Goal: Information Seeking & Learning: Find specific fact

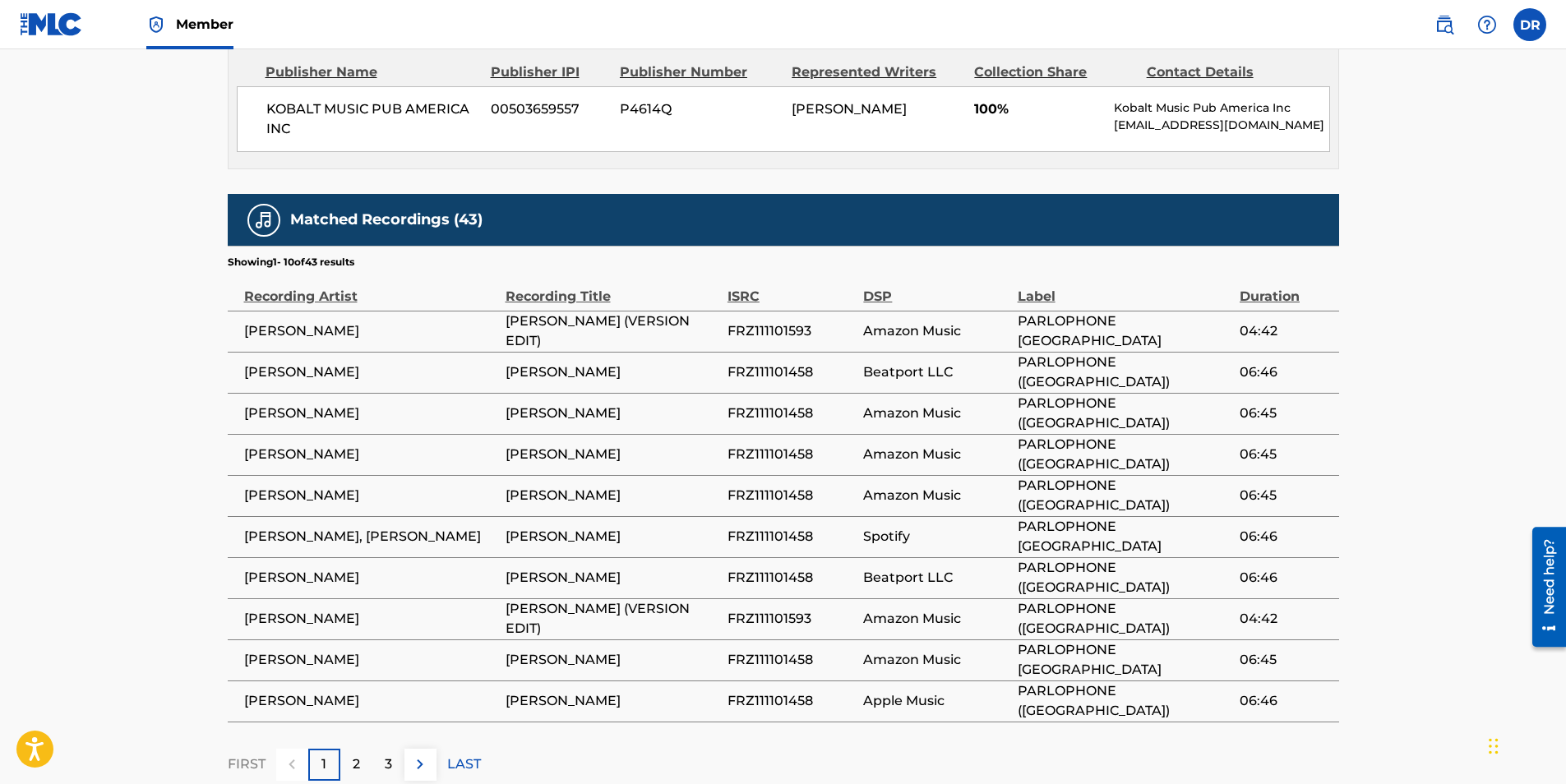
click at [347, 754] on div "2" at bounding box center [356, 764] width 32 height 32
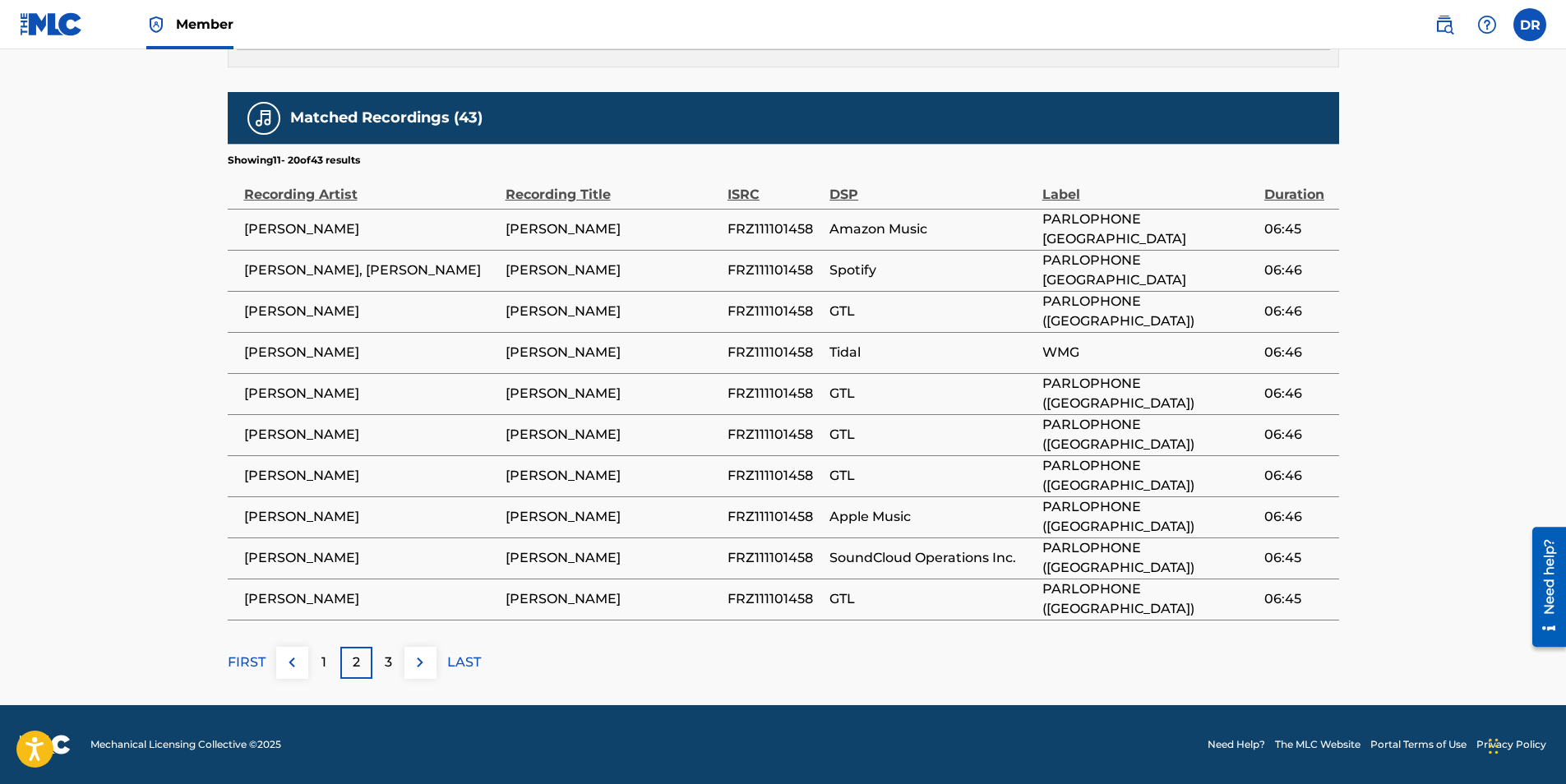
scroll to position [422, 0]
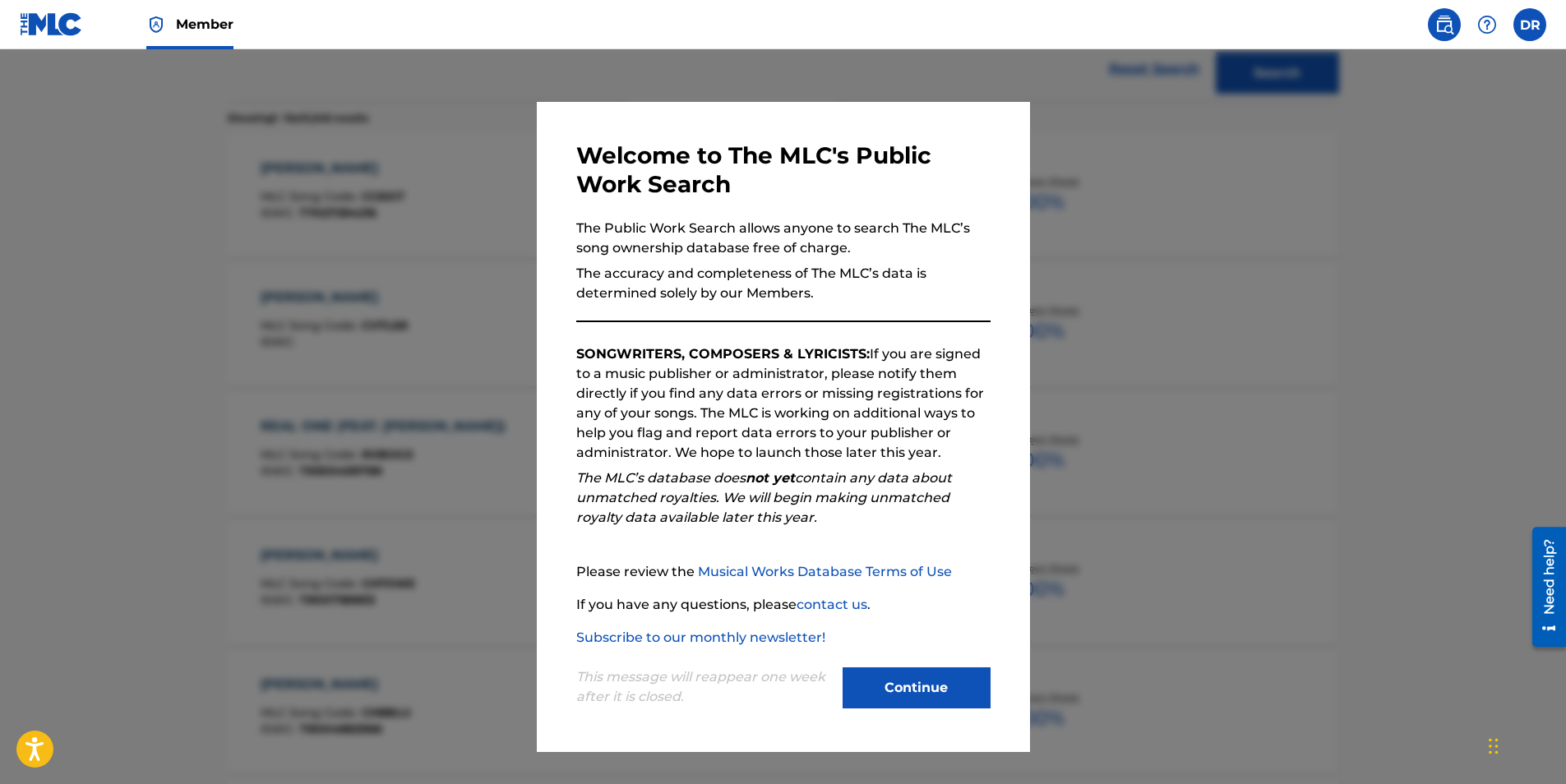
scroll to position [509, 0]
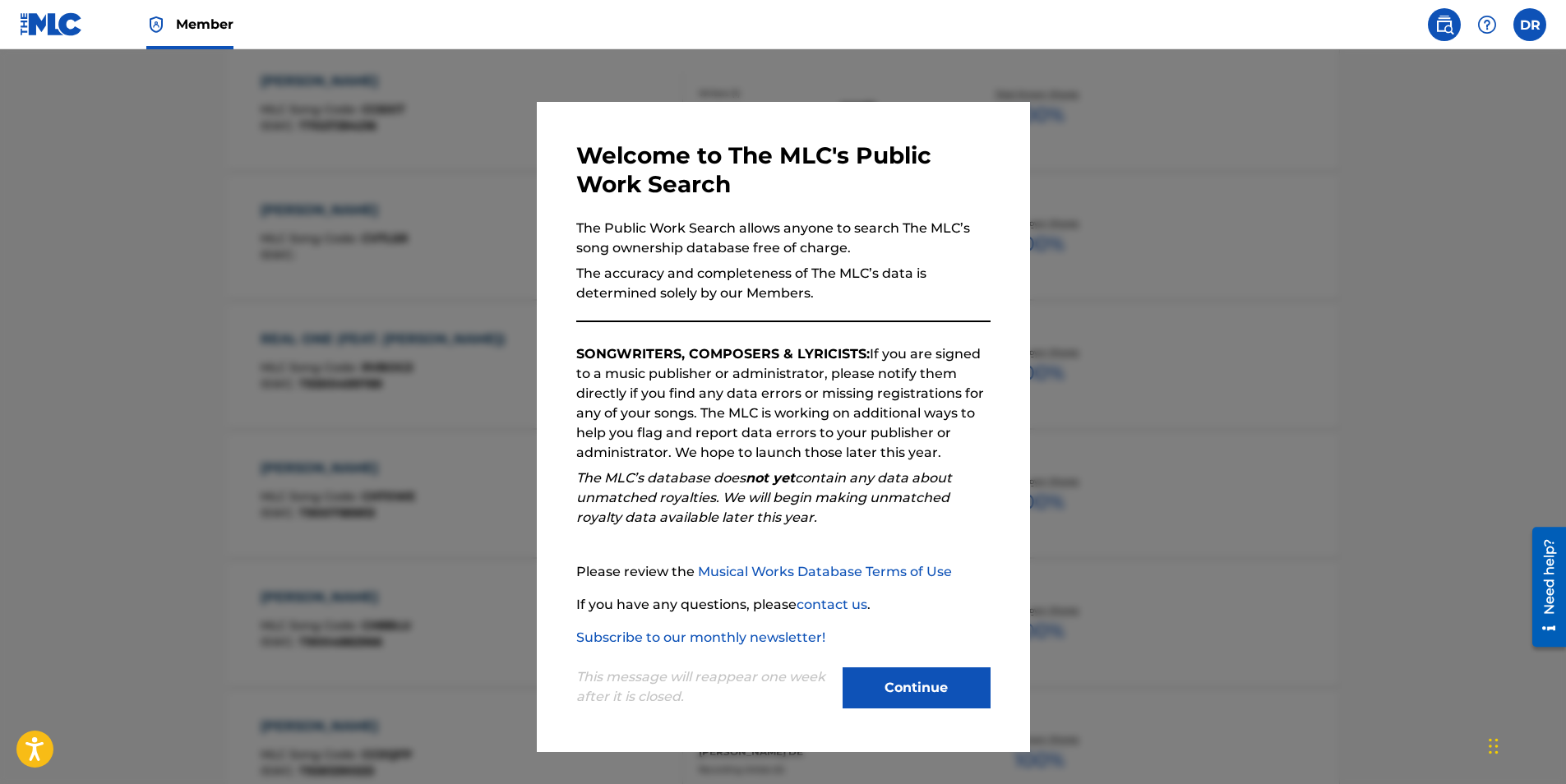
click at [1106, 231] on div at bounding box center [783, 441] width 1566 height 784
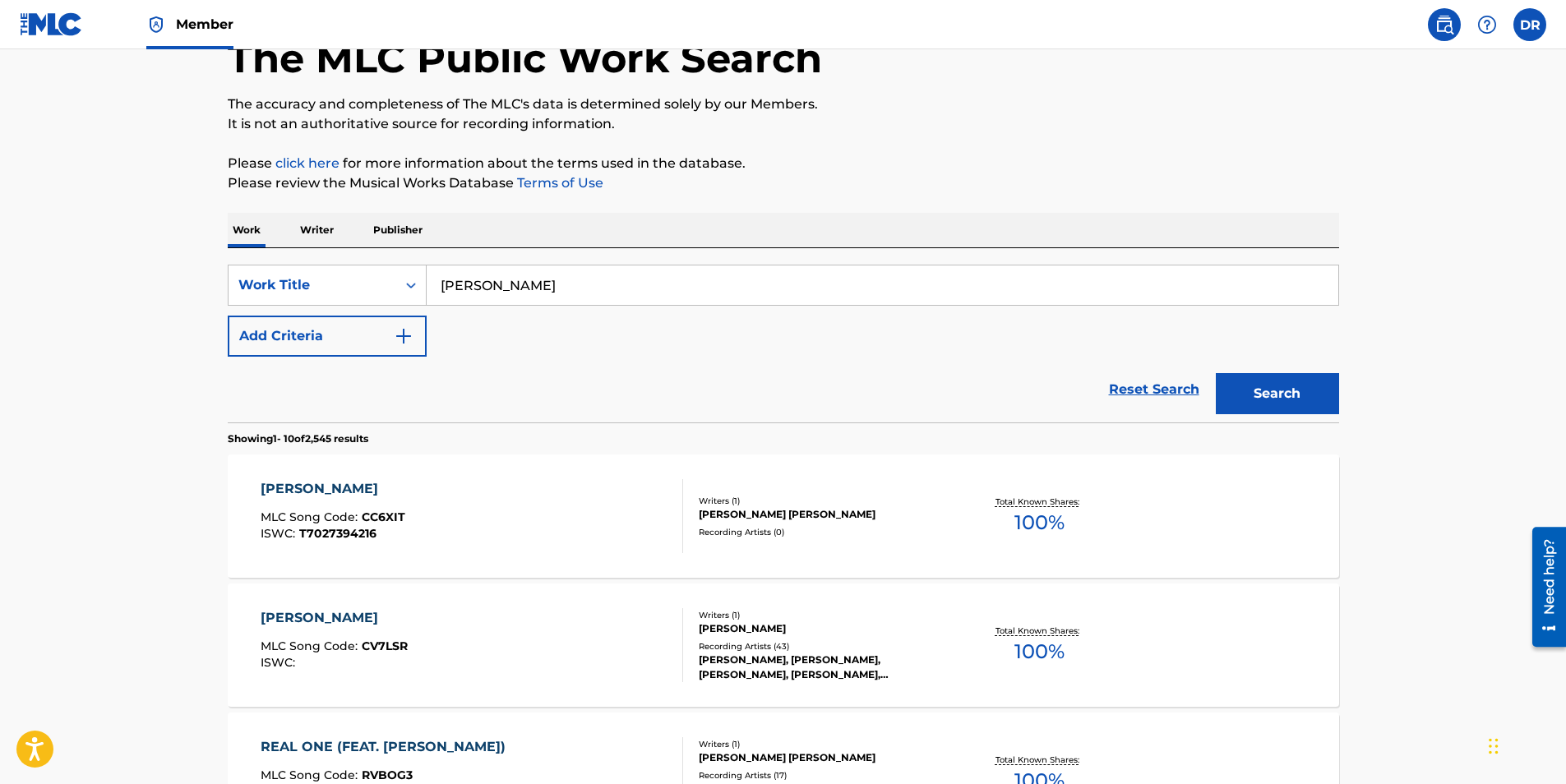
scroll to position [75, 0]
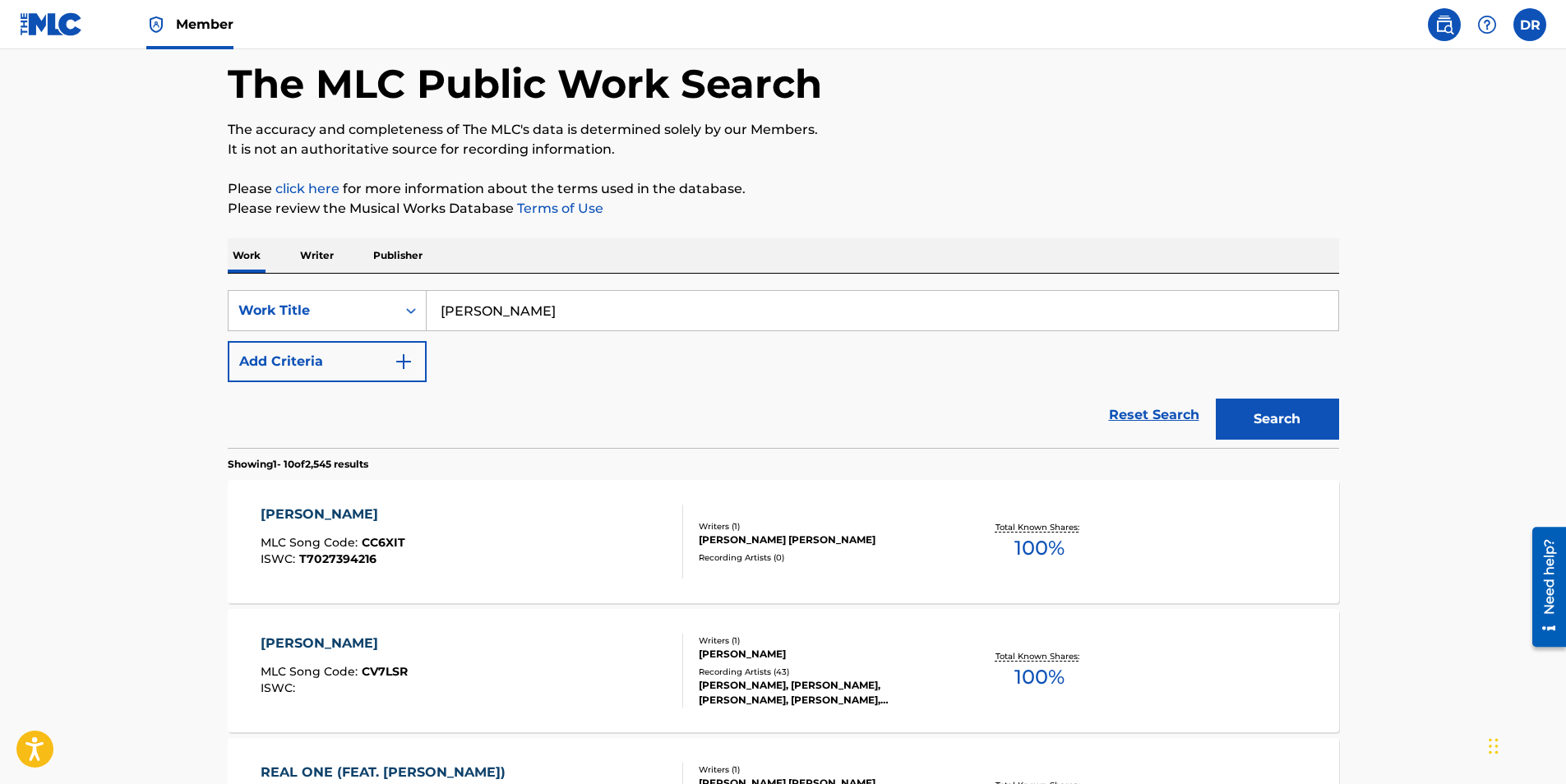
click at [325, 257] on p "Writer" at bounding box center [317, 256] width 44 height 34
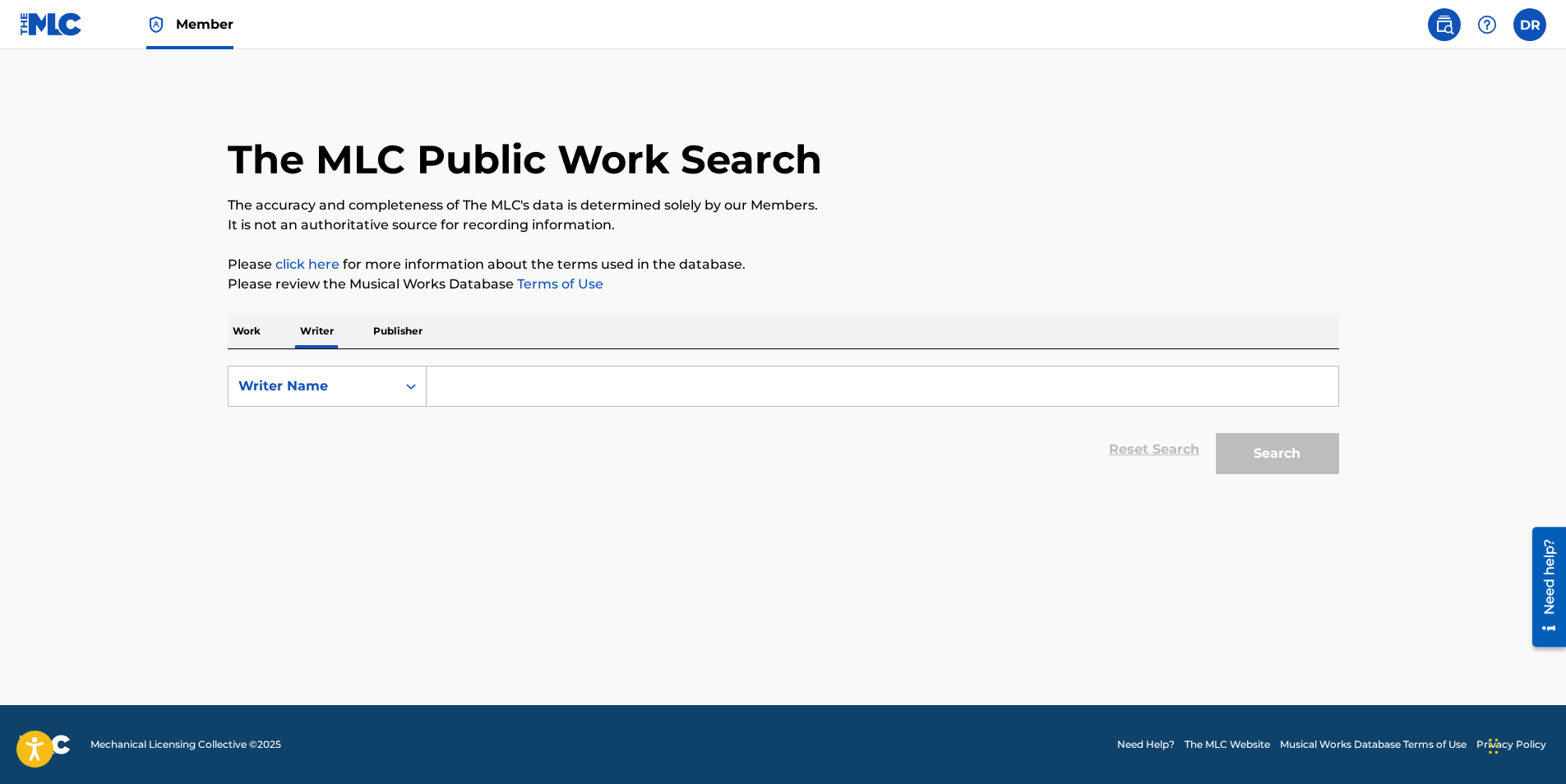
click at [494, 385] on input "Search Form" at bounding box center [882, 386] width 912 height 39
type input "C"
click at [249, 323] on p "Work" at bounding box center [247, 331] width 38 height 34
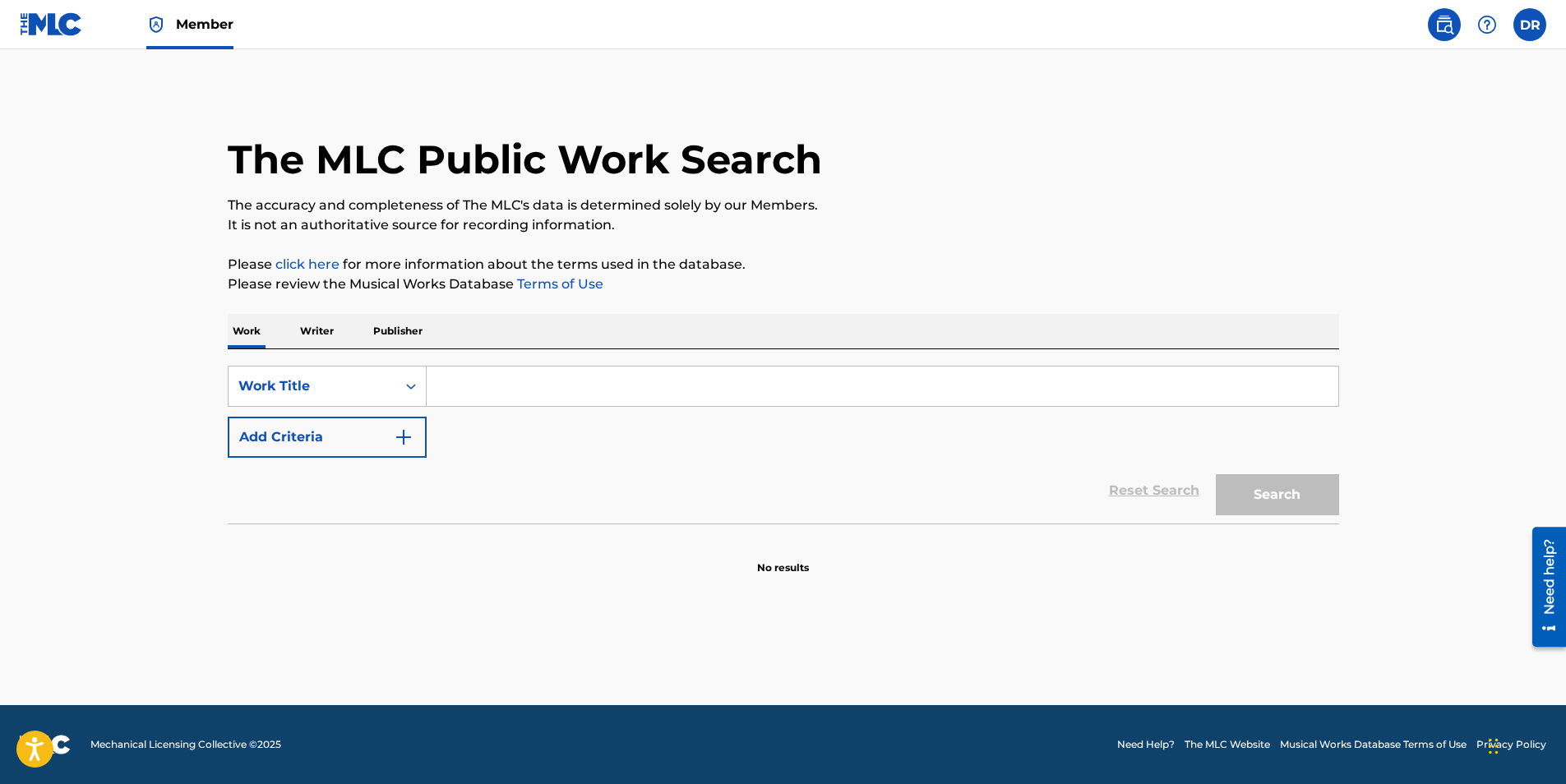
click at [486, 399] on input "Search Form" at bounding box center [882, 386] width 912 height 39
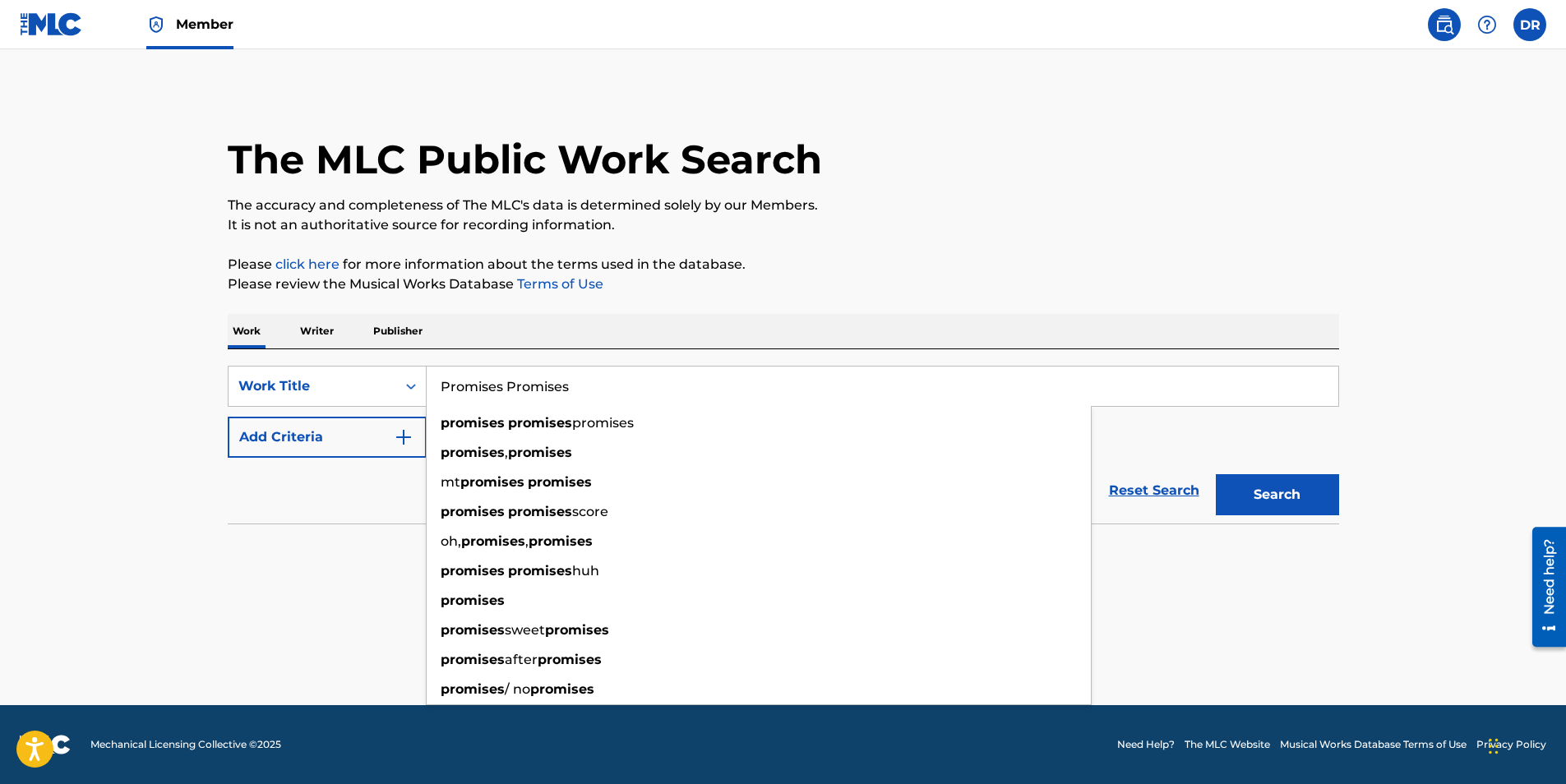
click at [1215, 474] on button "Search" at bounding box center [1276, 494] width 123 height 41
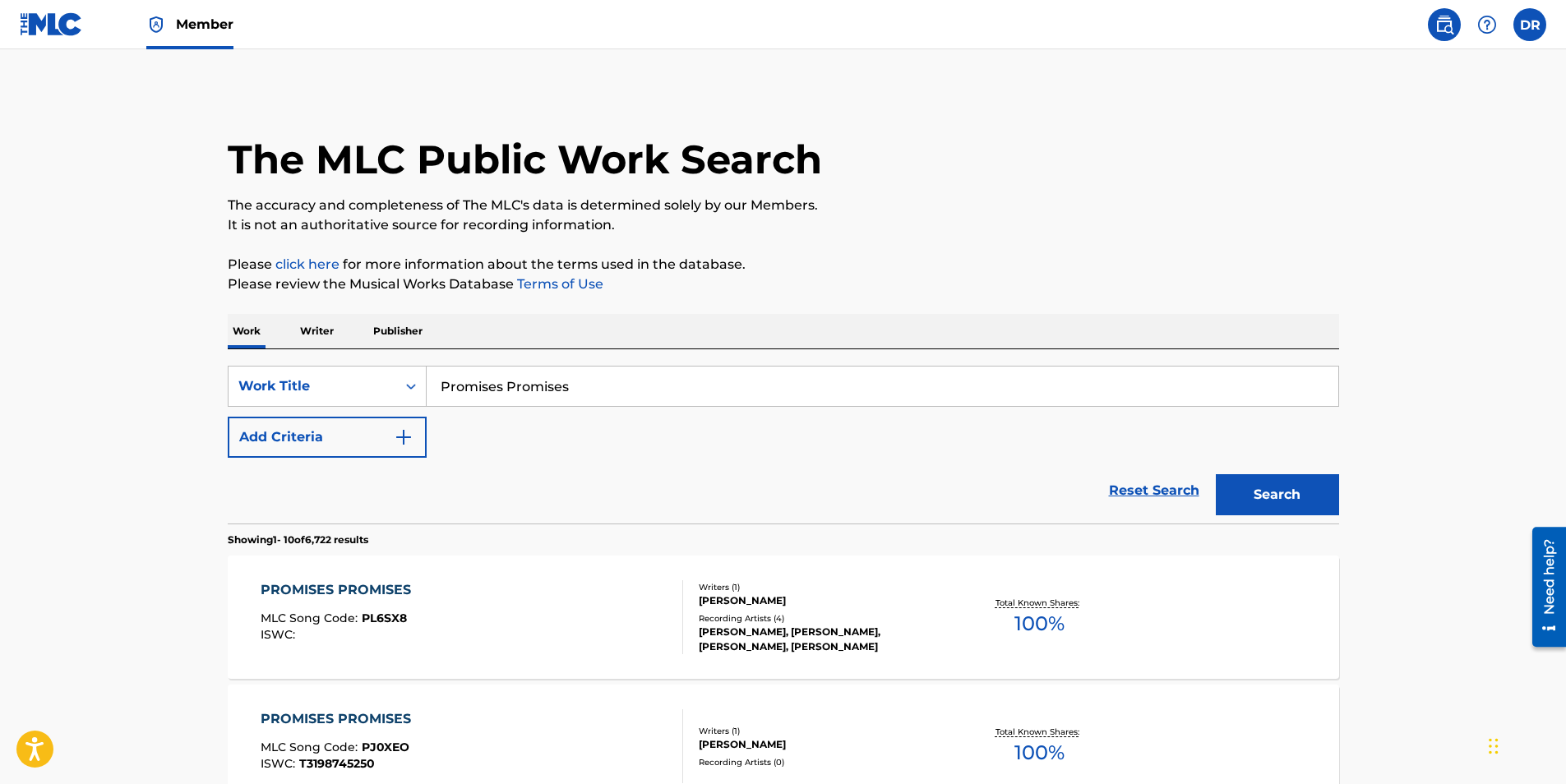
drag, startPoint x: 1564, startPoint y: 116, endPoint x: 1574, endPoint y: 175, distance: 59.8
click at [1565, 175] on html "Accessibility Screen-Reader Guide, Feedback, and Issue Reporting | New window C…" at bounding box center [783, 392] width 1566 height 784
click at [581, 388] on input "Promises Promises" at bounding box center [882, 386] width 912 height 39
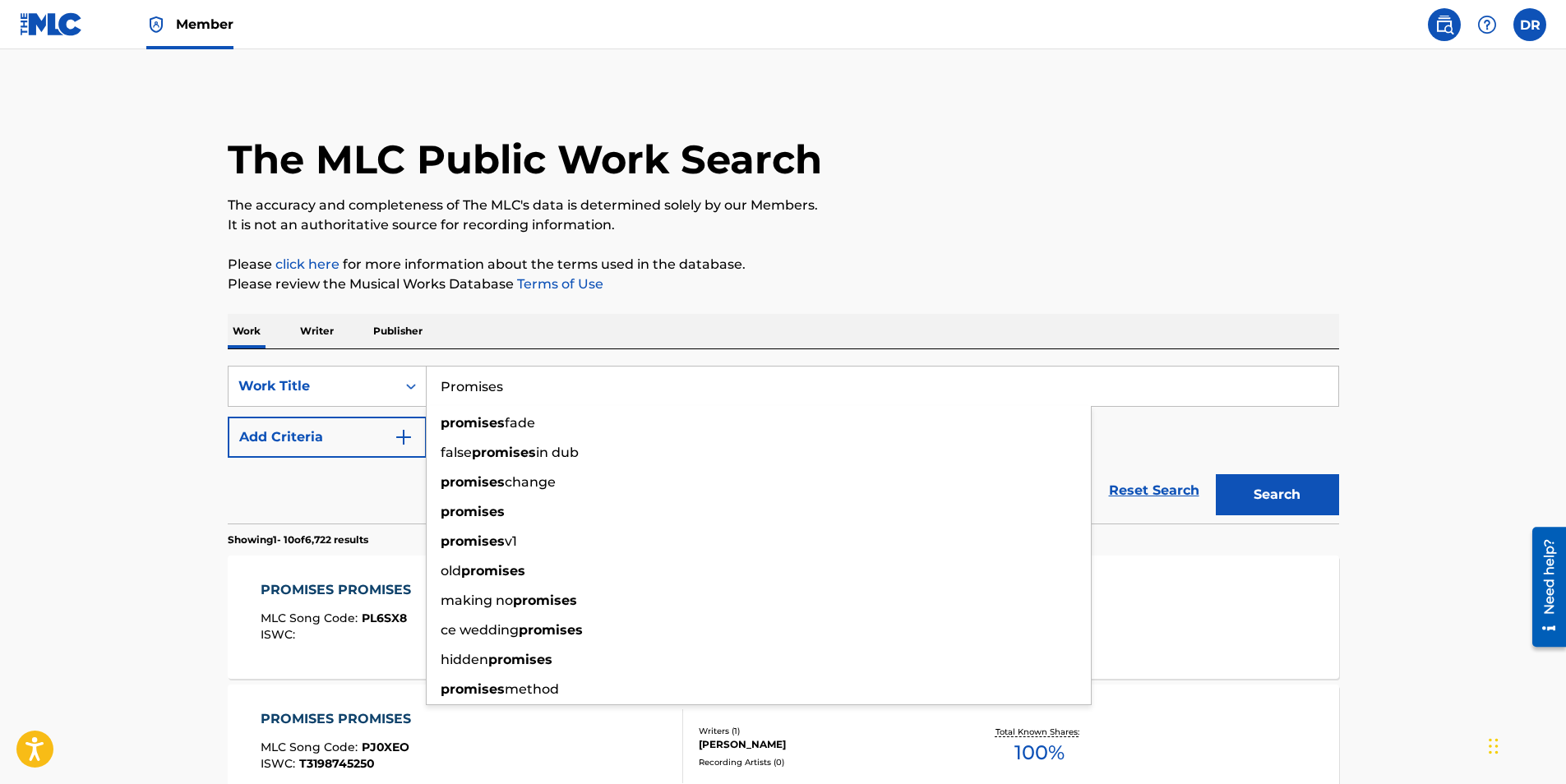
type input "Promises"
click at [1215, 474] on button "Search" at bounding box center [1276, 494] width 123 height 41
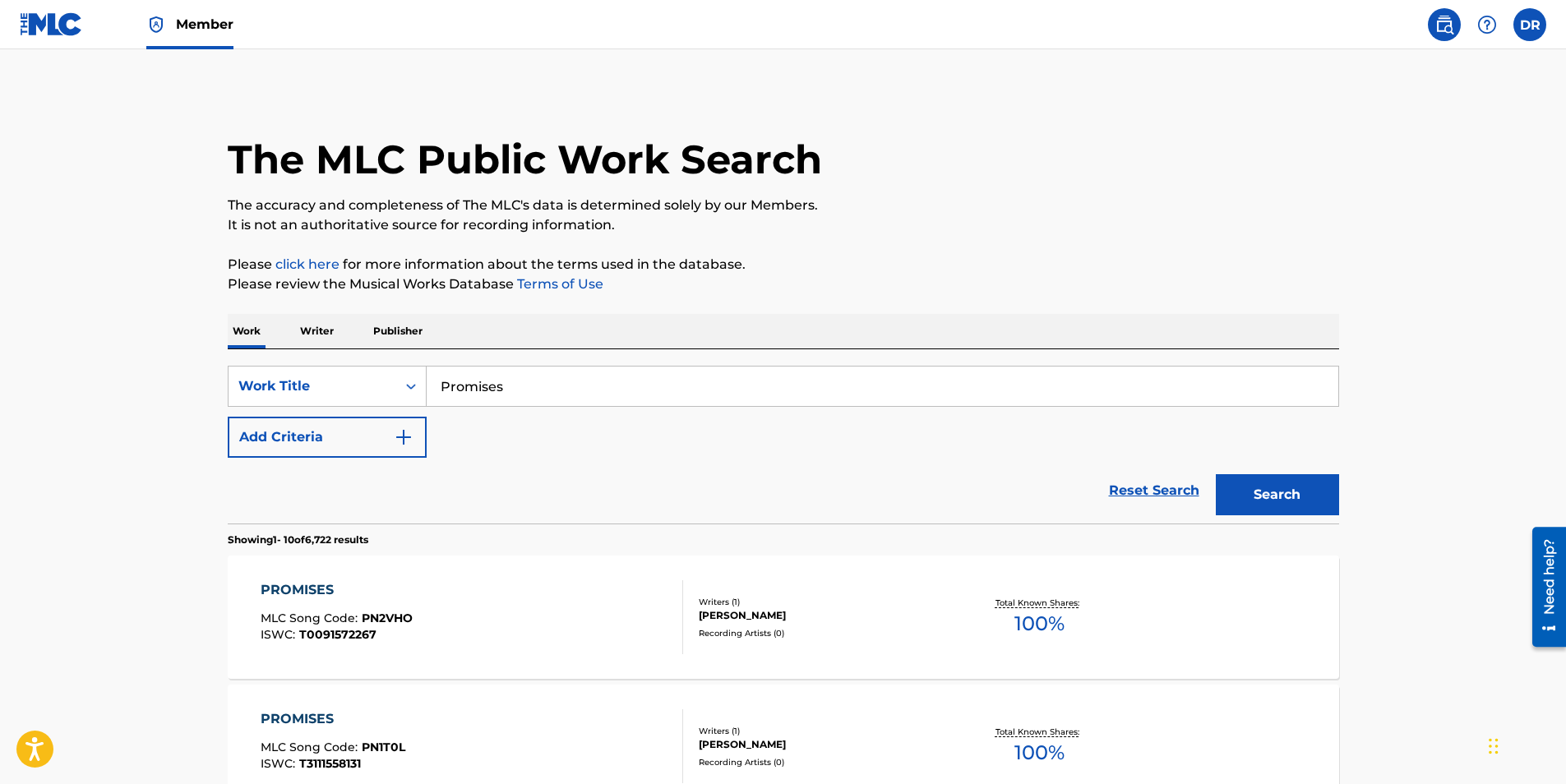
click at [318, 438] on button "Add Criteria" at bounding box center [328, 437] width 199 height 41
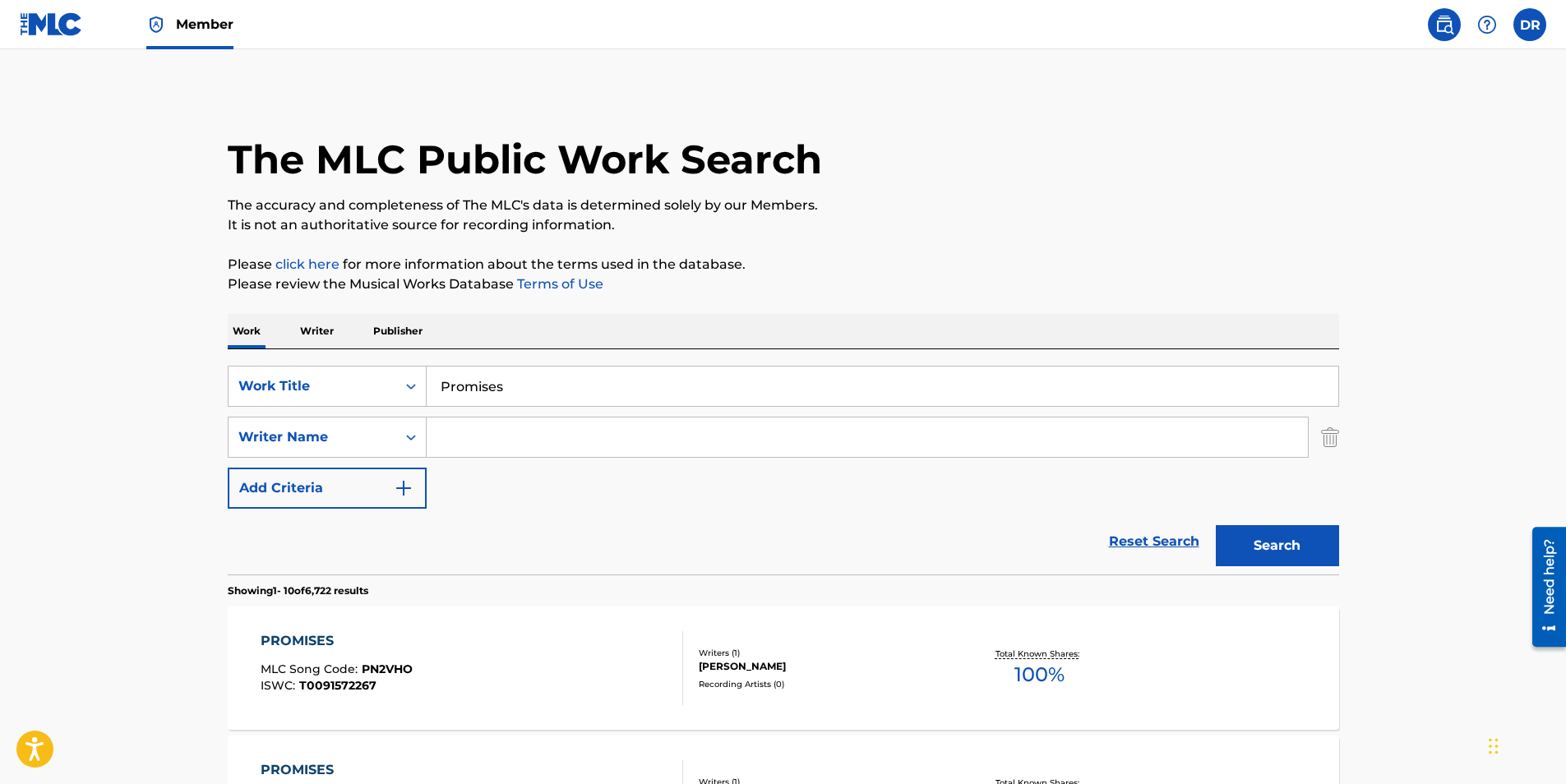
click at [472, 445] on input "Search Form" at bounding box center [867, 437] width 881 height 39
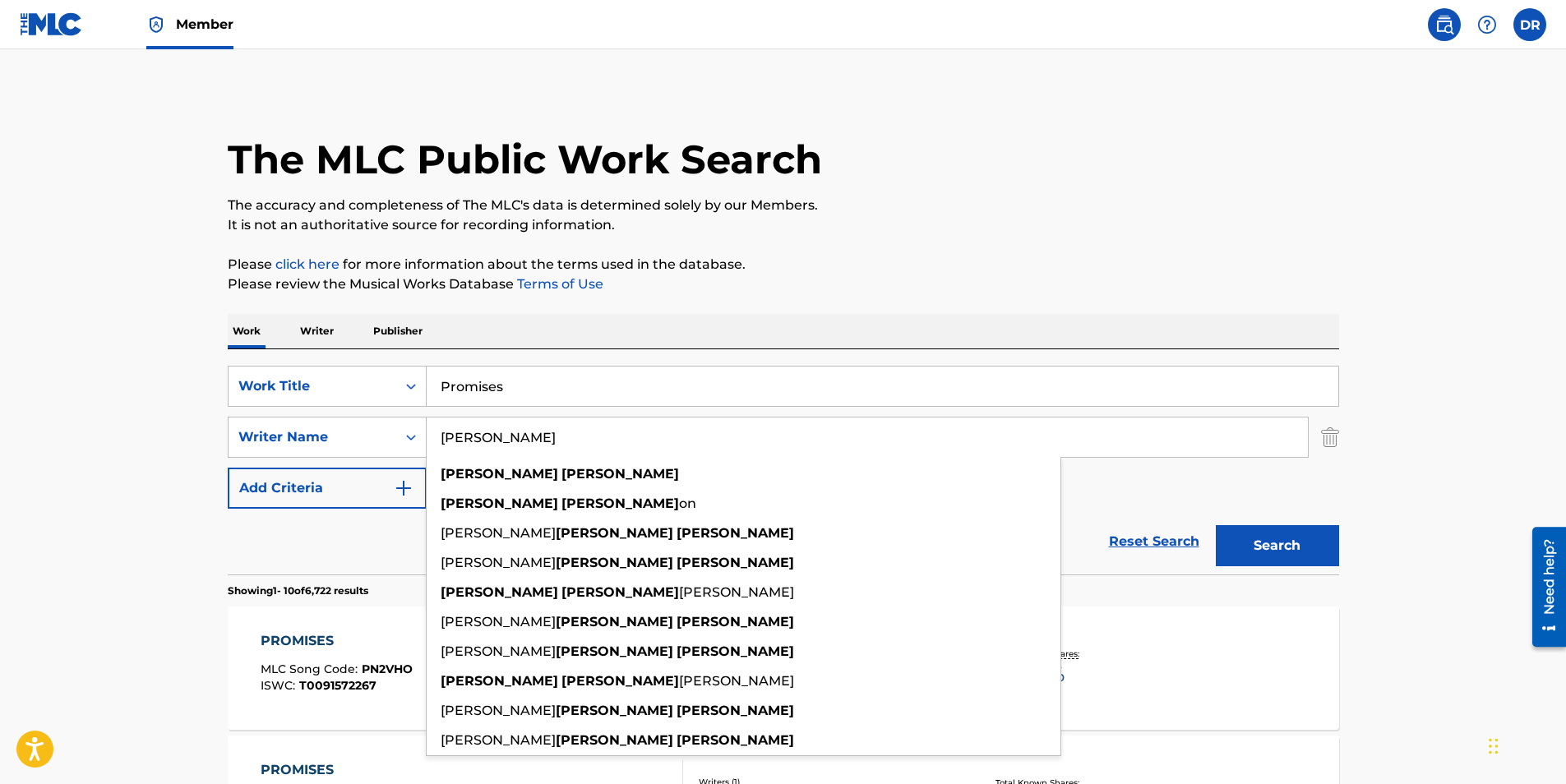
type input "[PERSON_NAME]"
click at [1215, 525] on button "Search" at bounding box center [1276, 545] width 123 height 41
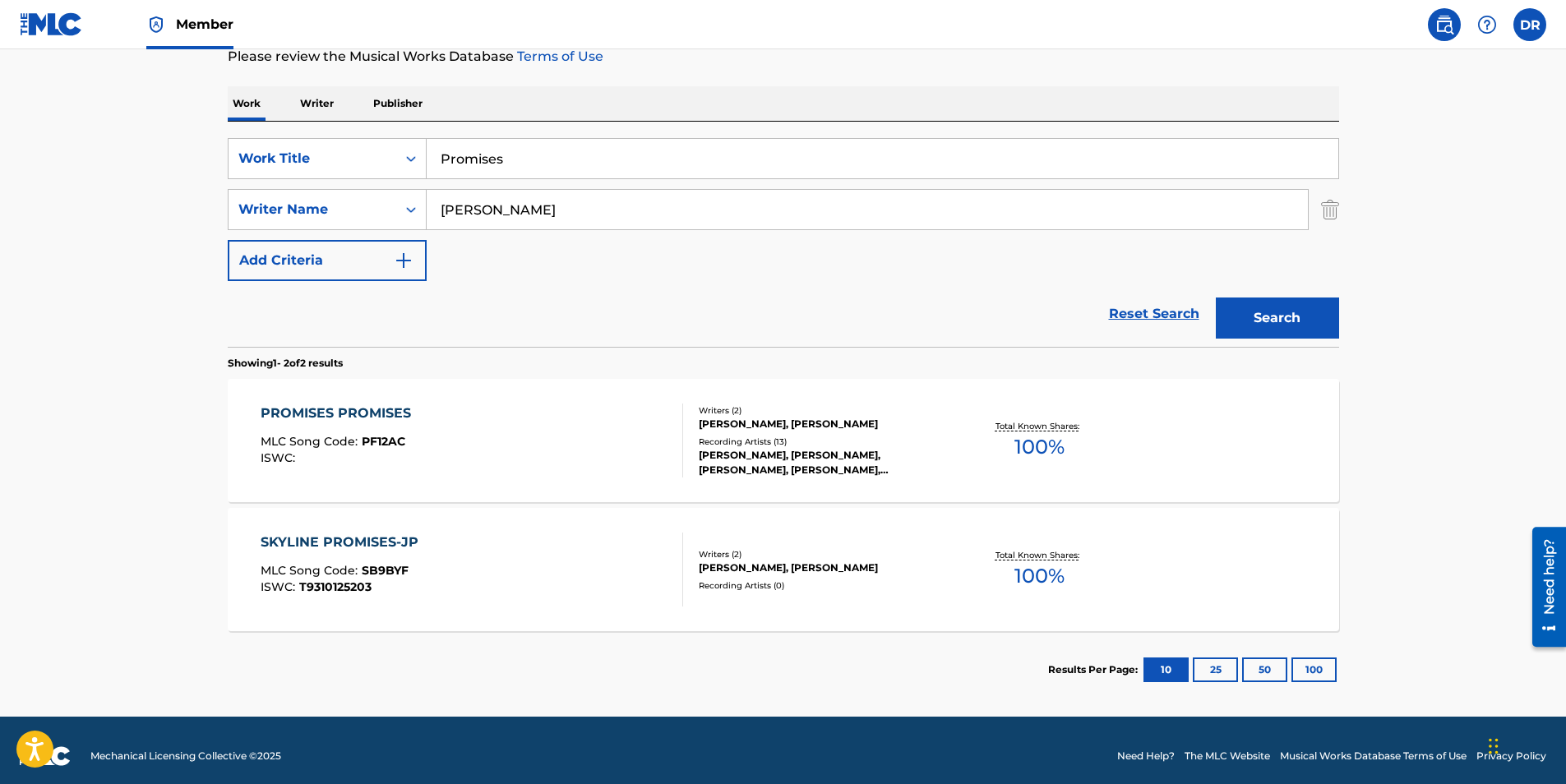
scroll to position [239, 0]
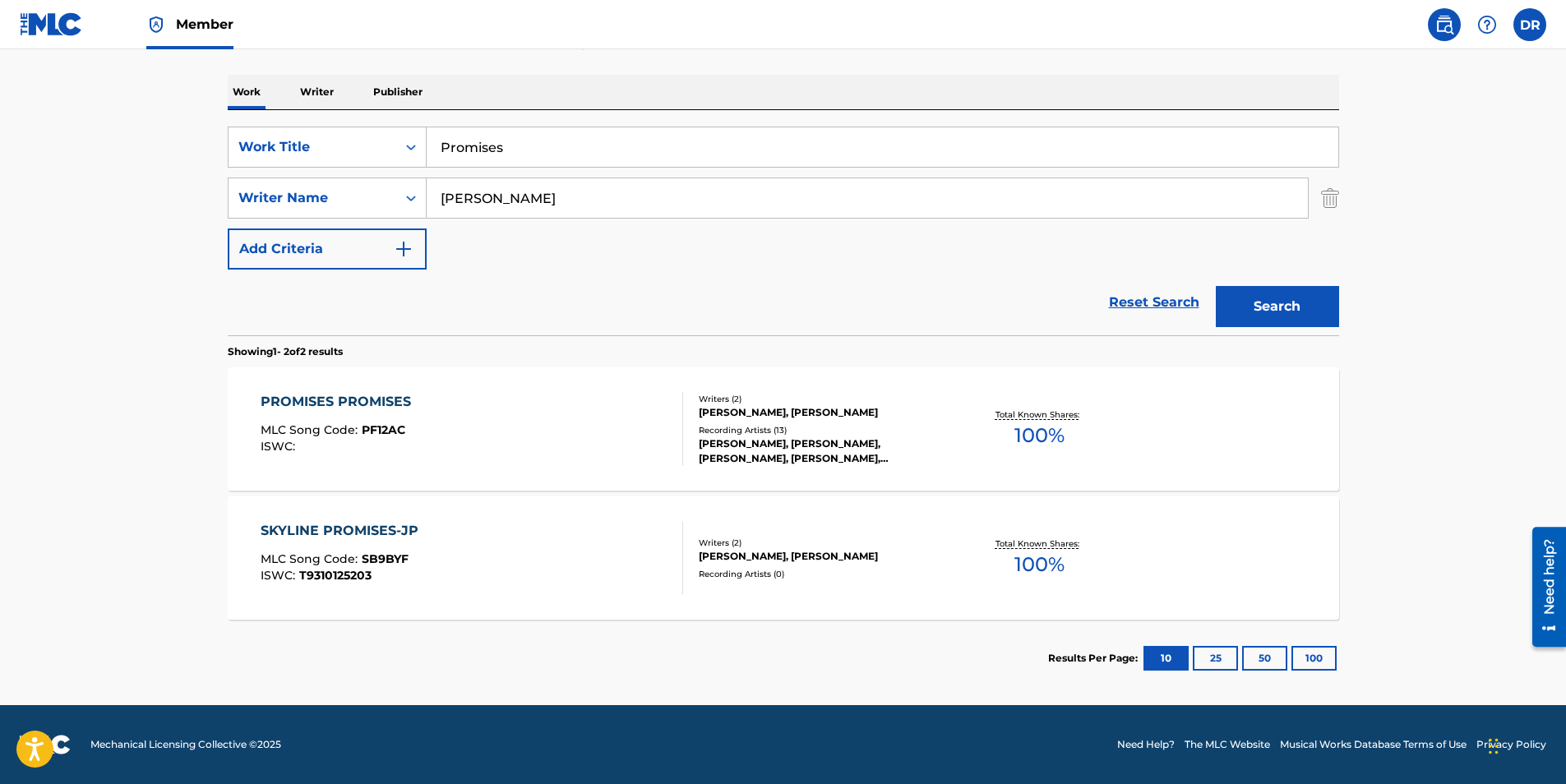
click at [1029, 435] on span "100 %" at bounding box center [1039, 435] width 50 height 30
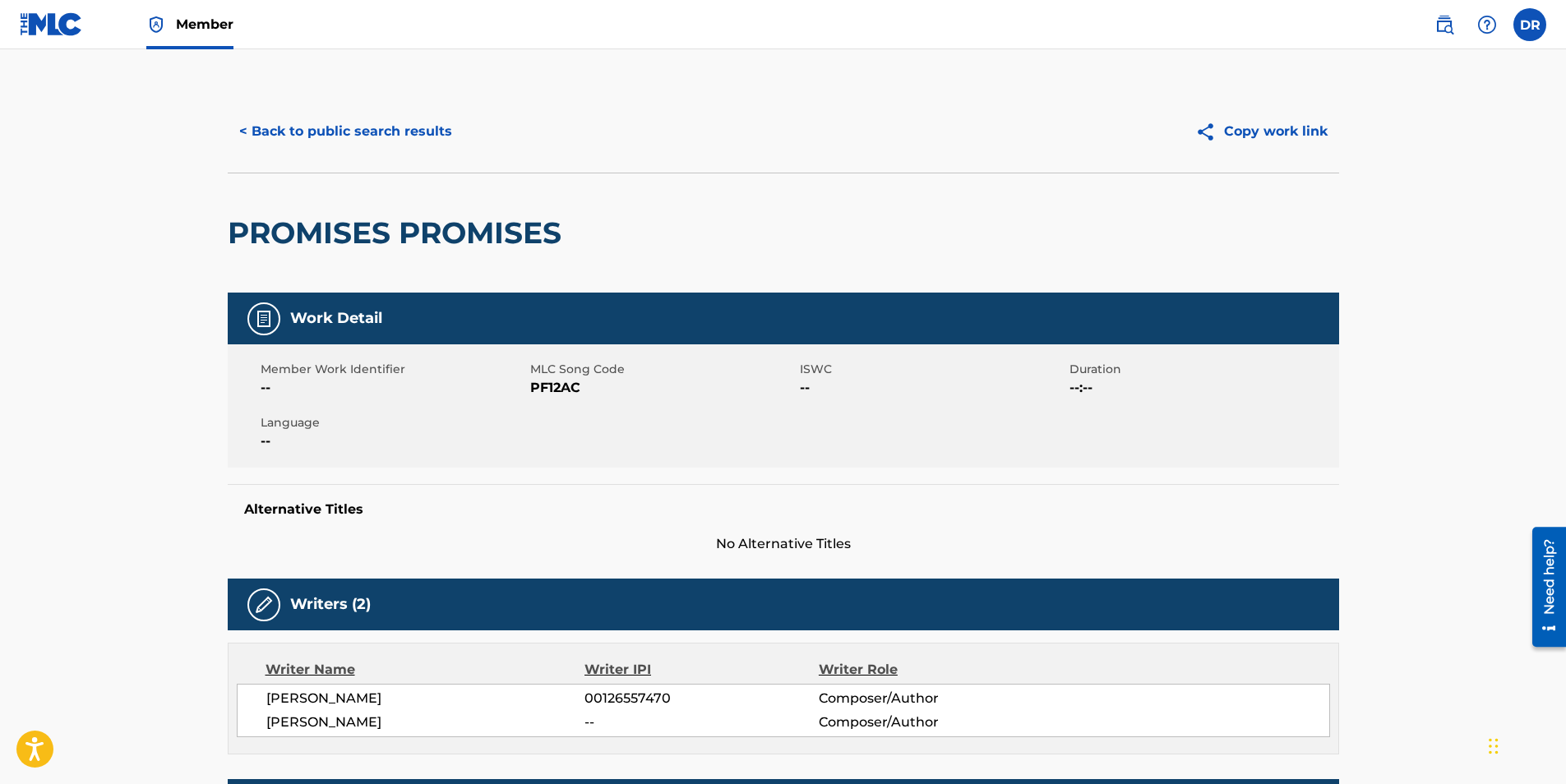
drag, startPoint x: 1563, startPoint y: 179, endPoint x: 1570, endPoint y: 217, distance: 38.6
click at [1565, 217] on html "Accessibility Screen-Reader Guide, Feedback, and Issue Reporting | New window C…" at bounding box center [783, 392] width 1566 height 784
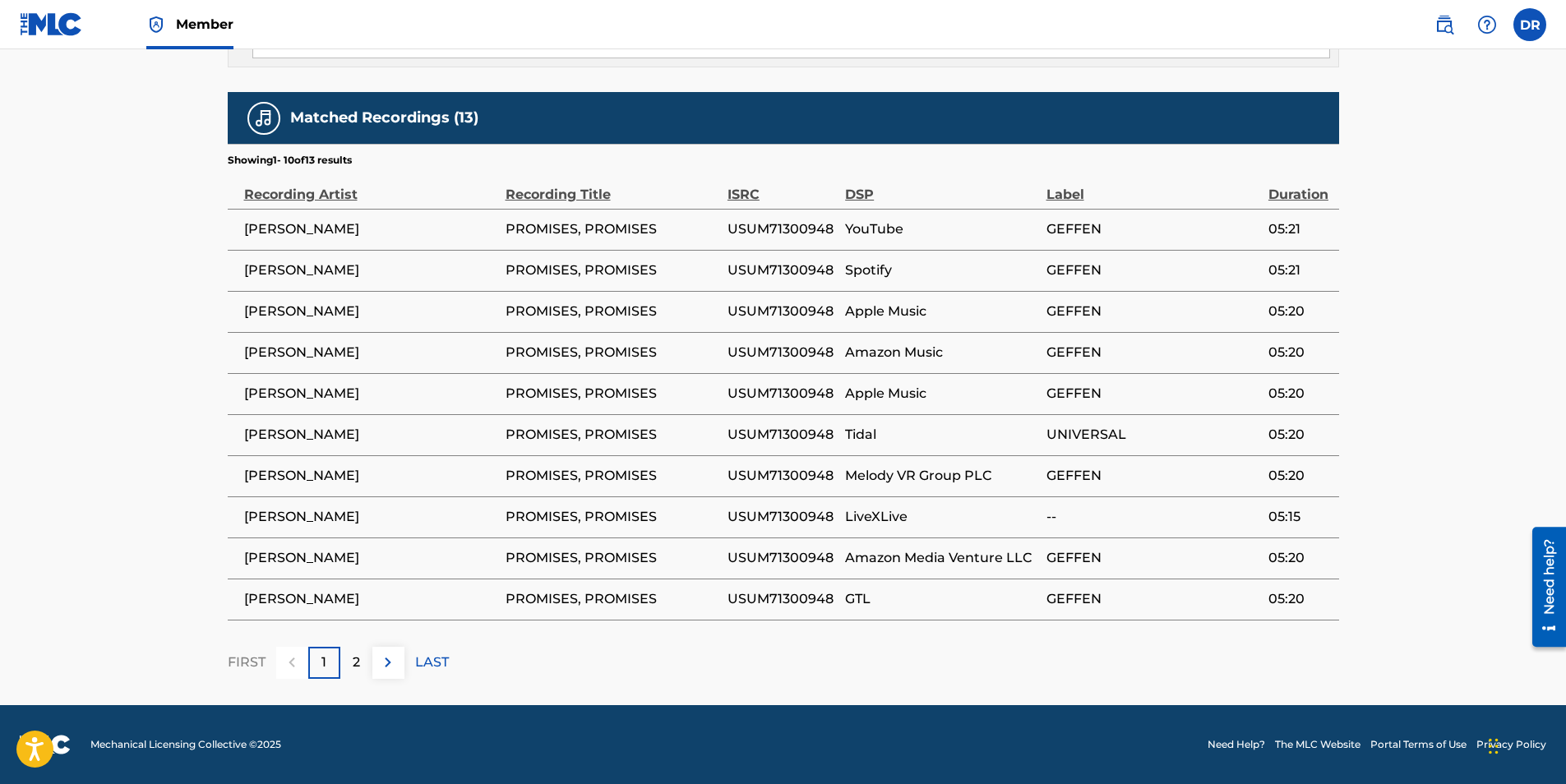
scroll to position [1026, 0]
click at [364, 678] on div "2" at bounding box center [356, 663] width 32 height 32
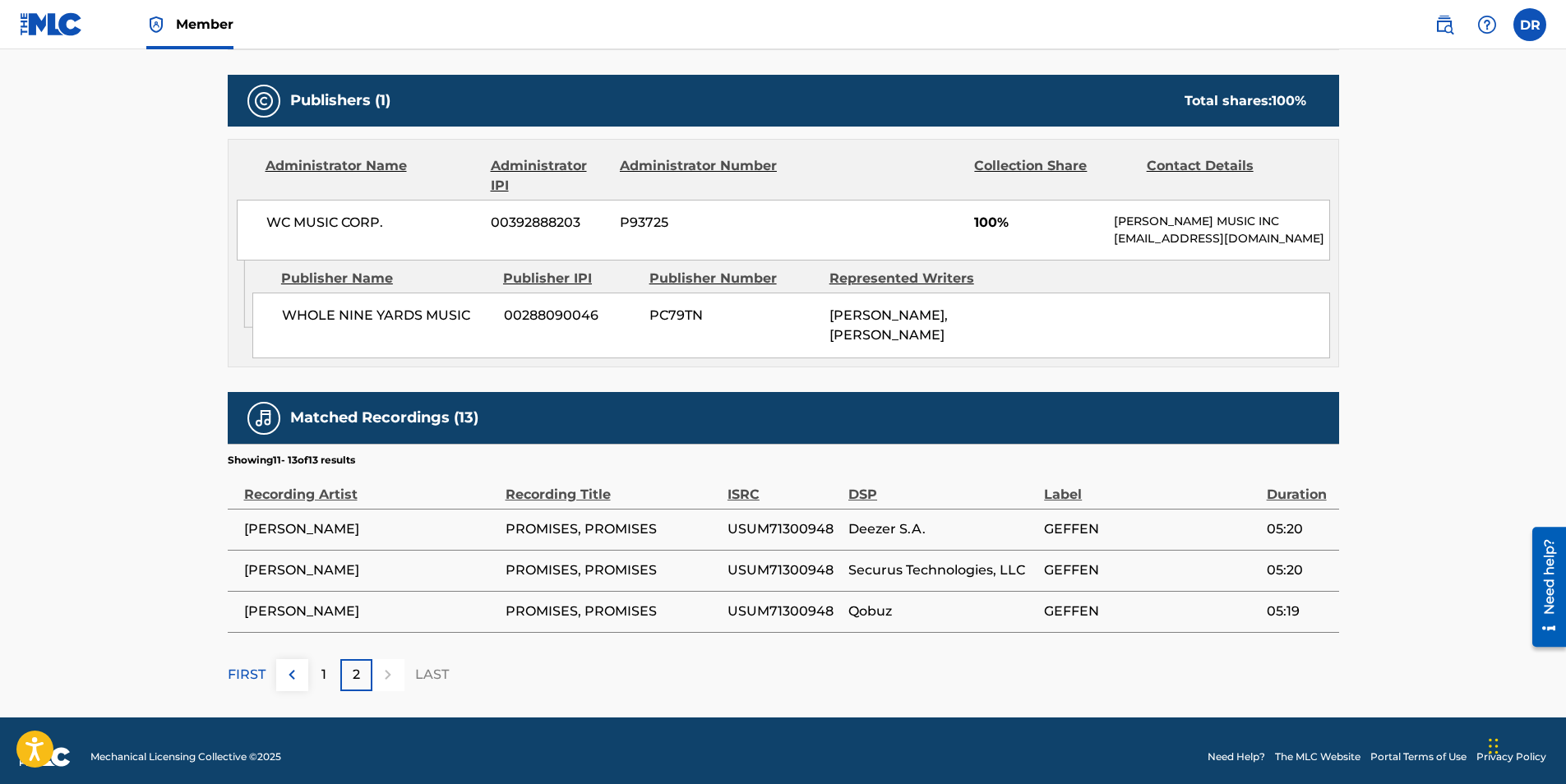
scroll to position [754, 0]
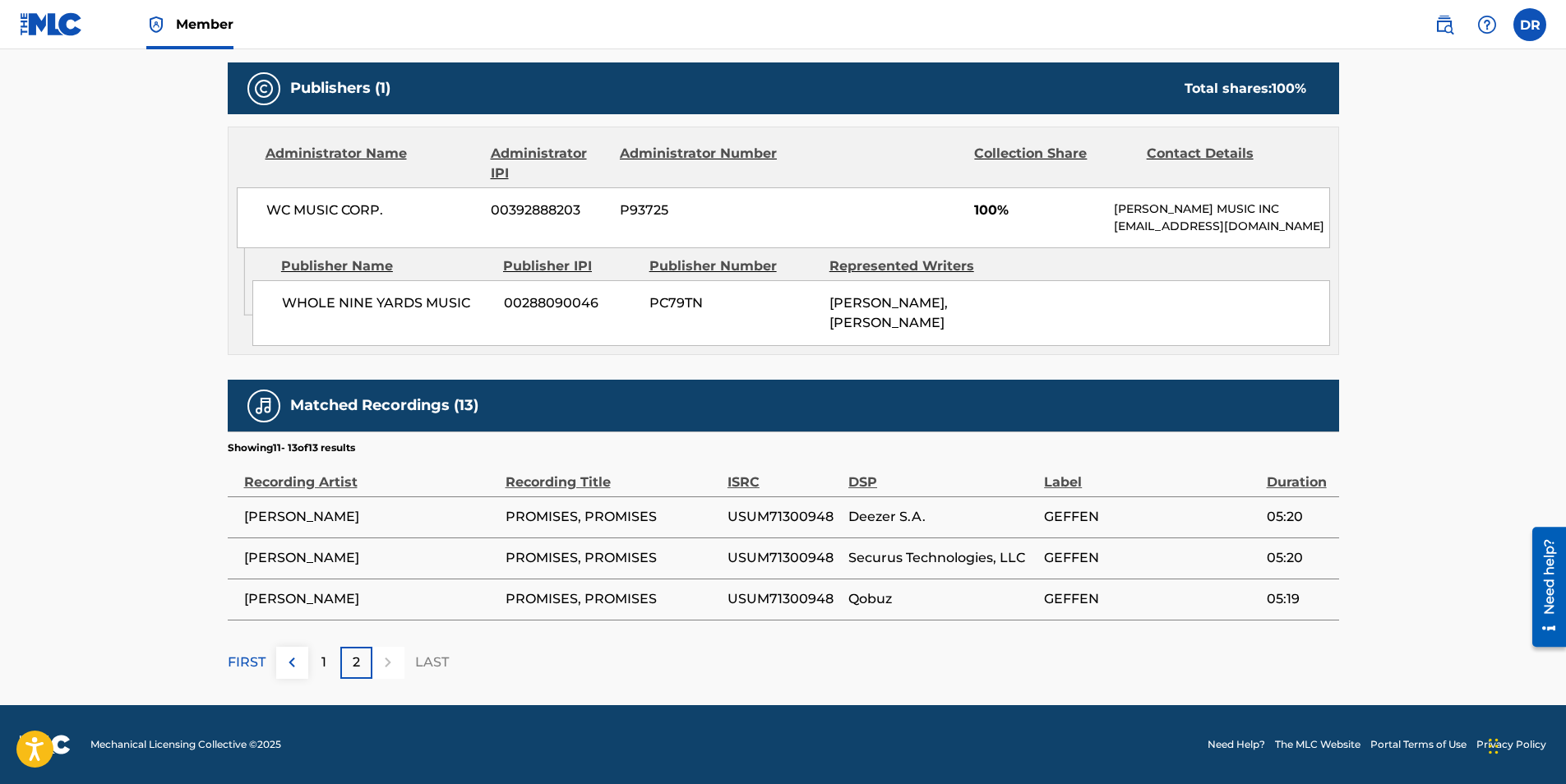
click at [294, 679] on main "< Back to public search results Copy work link PROMISES PROMISES Work Detail Me…" at bounding box center [783, 18] width 1566 height 1372
click at [294, 666] on img at bounding box center [292, 662] width 20 height 20
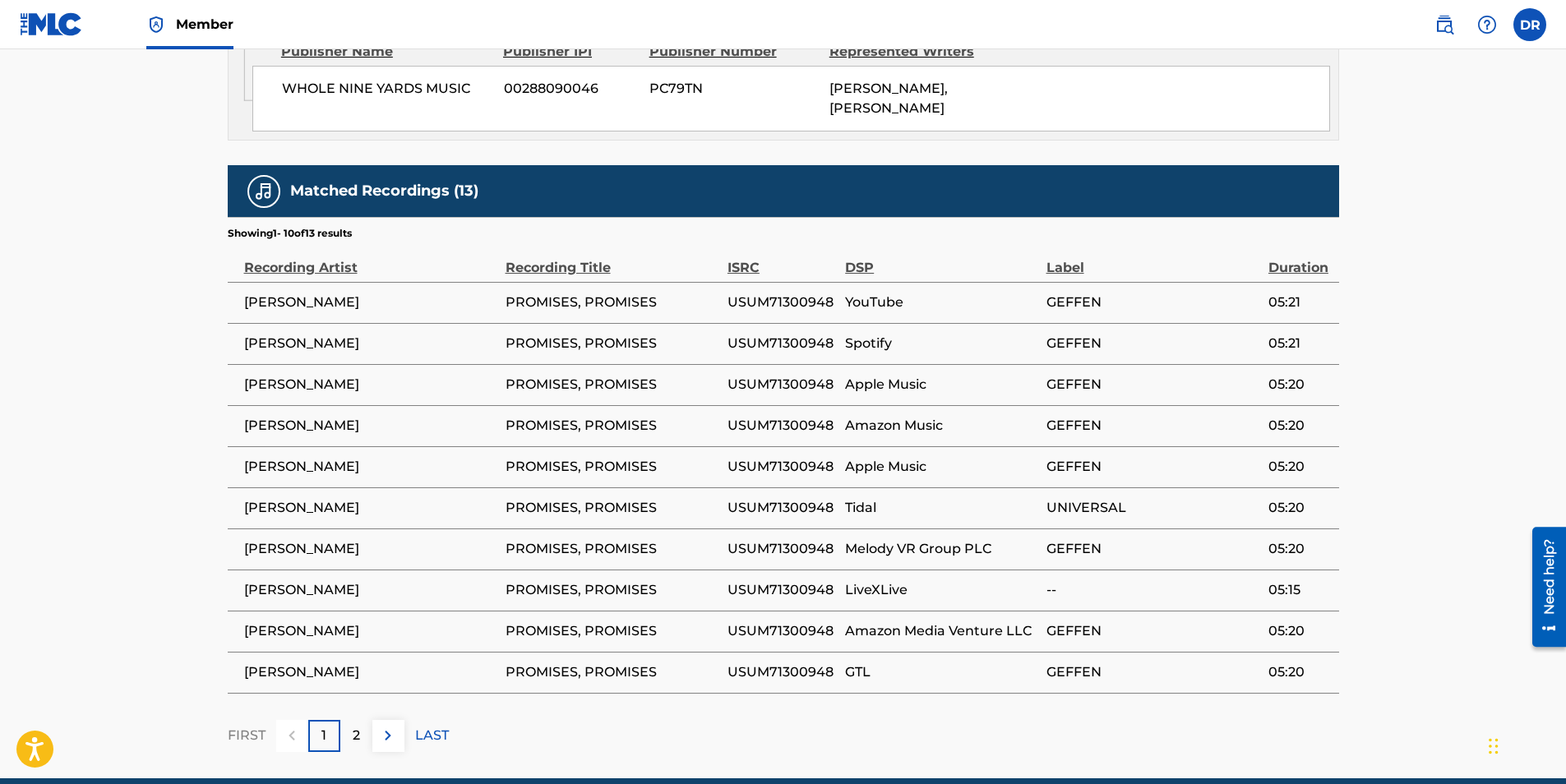
scroll to position [466, 0]
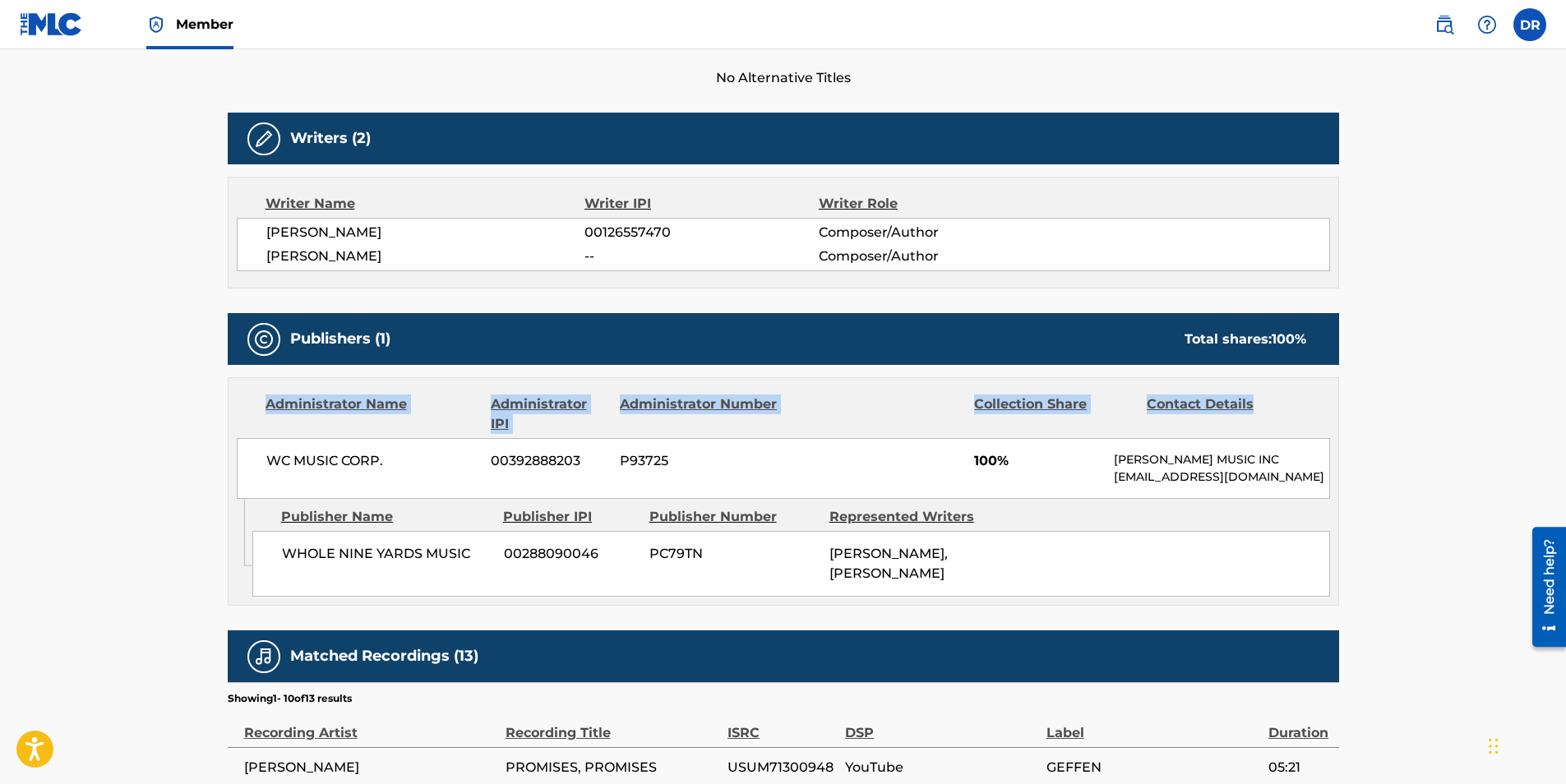
drag, startPoint x: 1563, startPoint y: 364, endPoint x: 1570, endPoint y: 394, distance: 30.8
drag, startPoint x: 1570, startPoint y: 394, endPoint x: 1515, endPoint y: 375, distance: 58.2
click at [1515, 375] on main "< Back to public search results Copy work link PROMISES PROMISES Work Detail Me…" at bounding box center [783, 414] width 1566 height 1659
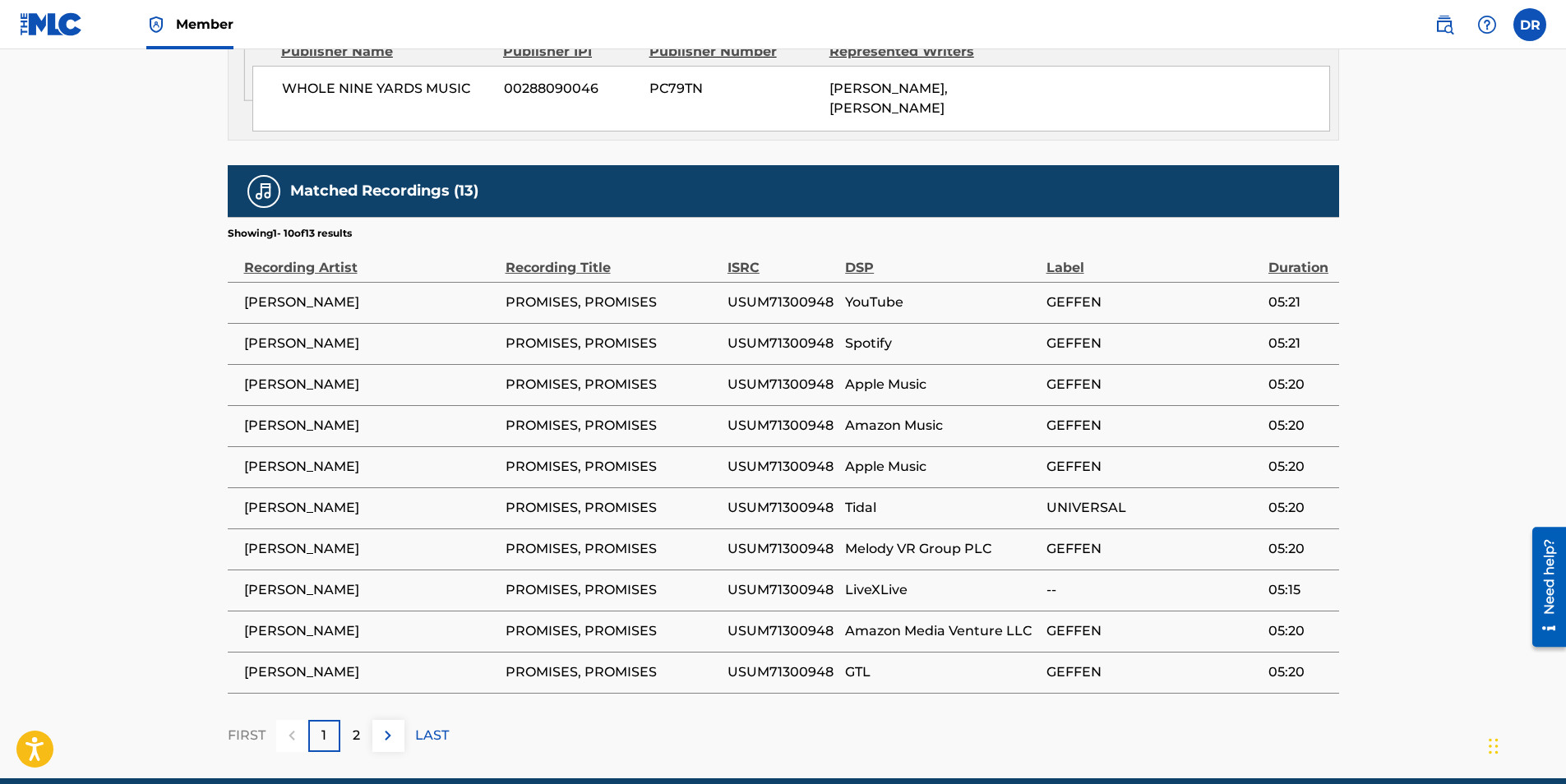
scroll to position [0, 0]
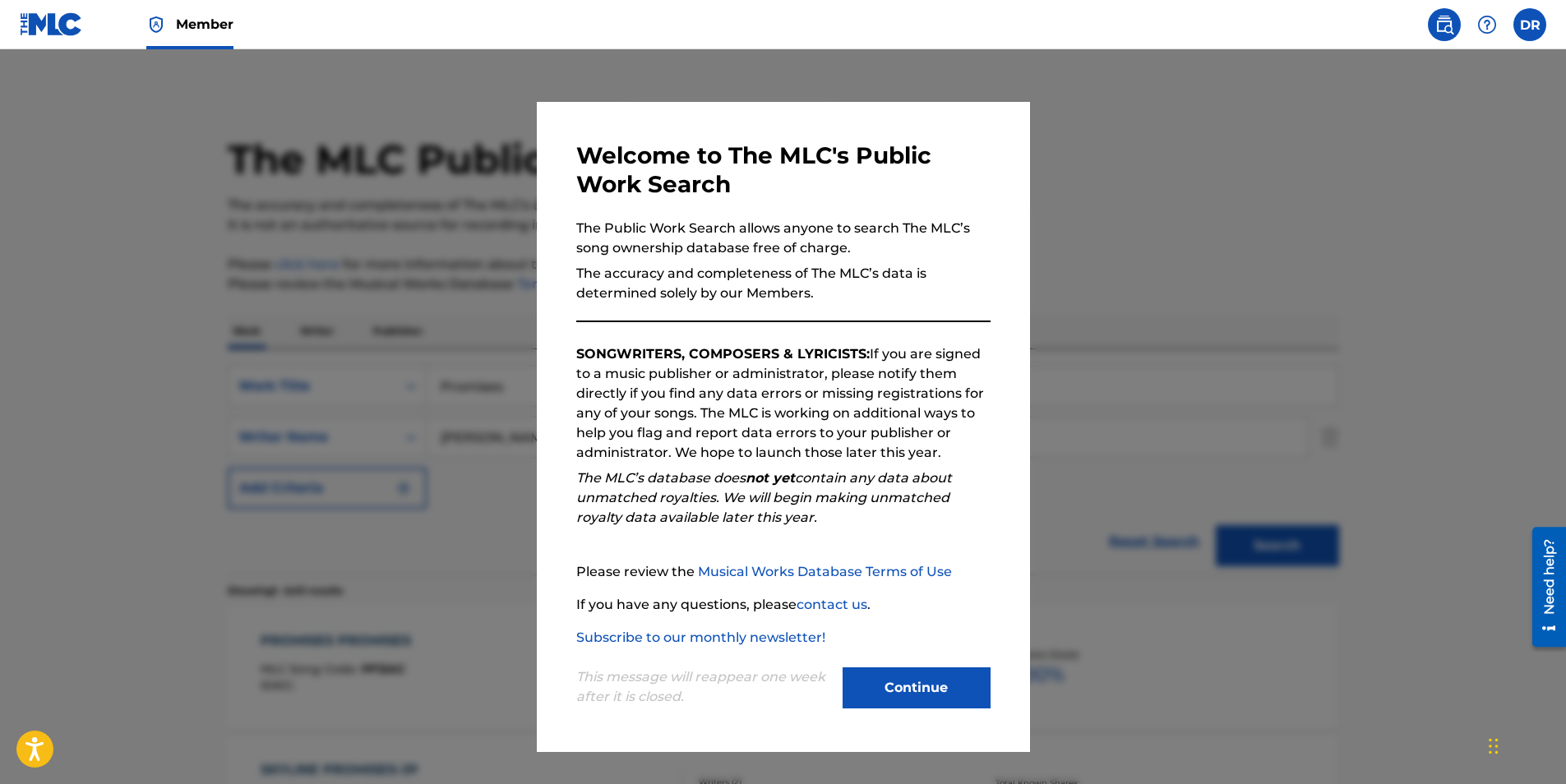
scroll to position [145, 0]
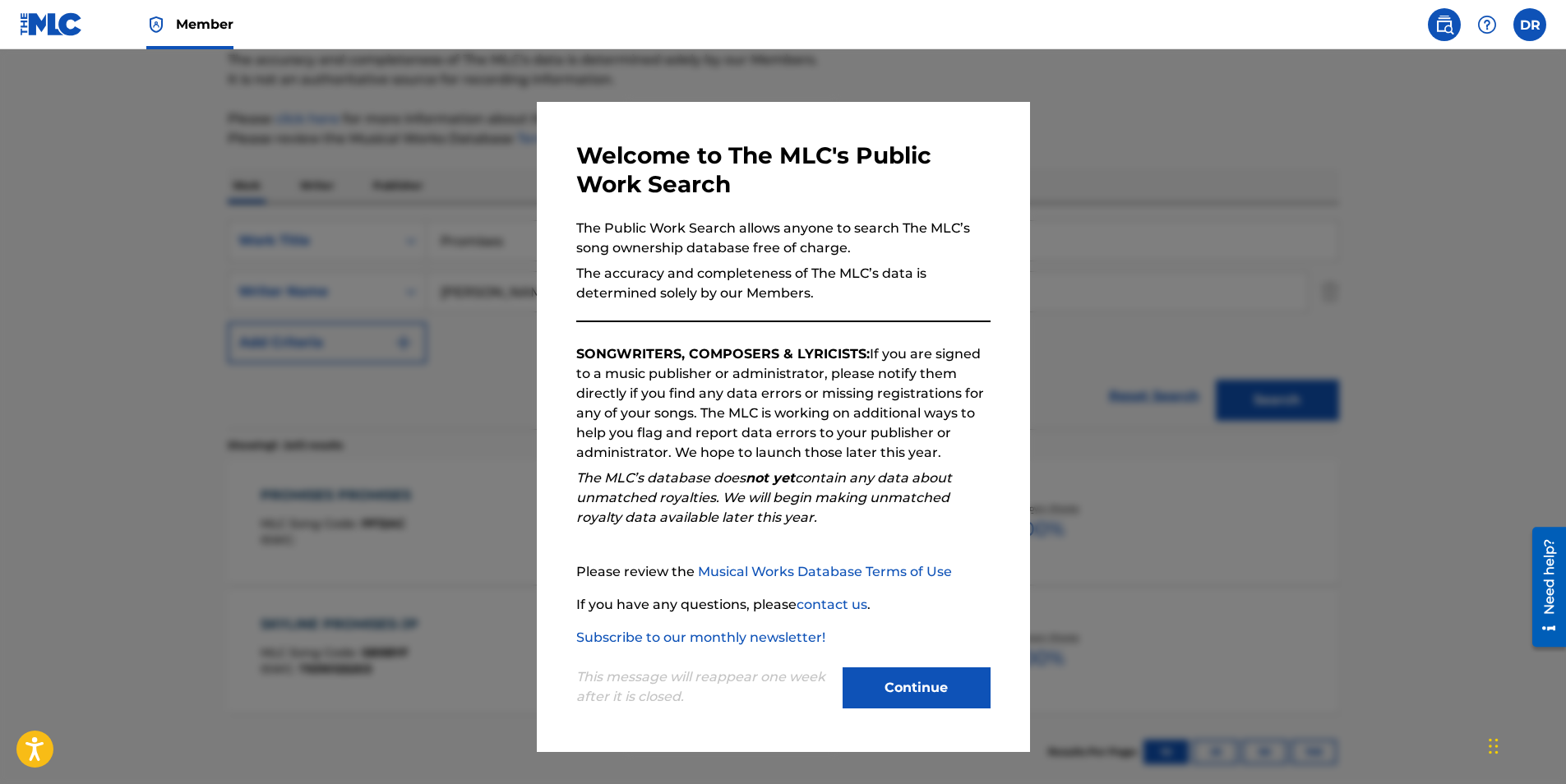
click at [1116, 264] on div at bounding box center [783, 441] width 1566 height 784
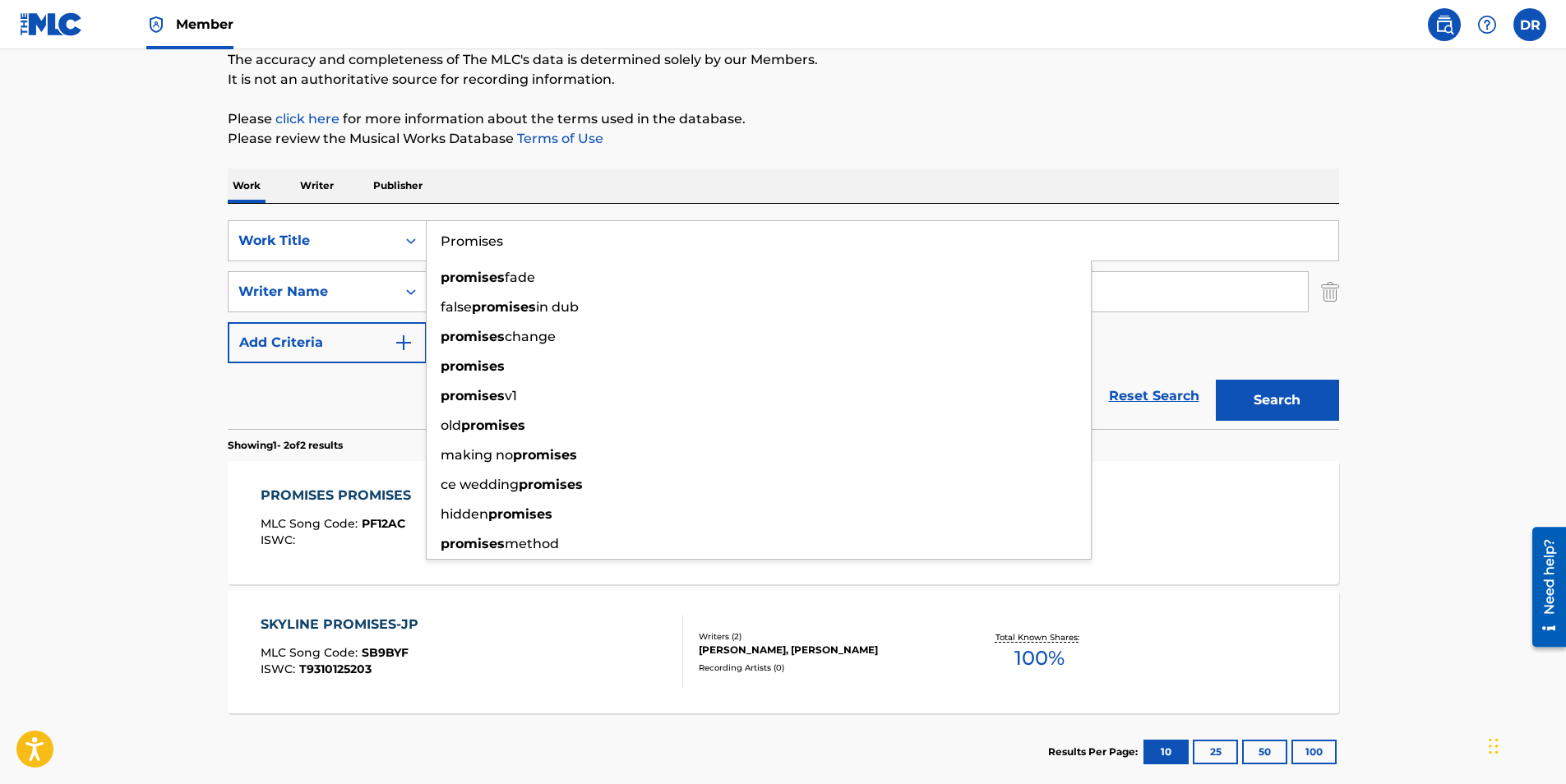
drag, startPoint x: 553, startPoint y: 244, endPoint x: 286, endPoint y: 182, distance: 274.1
click at [287, 182] on div "Work Writer Publisher SearchWithCriteriafd1876a7-f3e3-4009-8f3b-056abe0bd0bd Wo…" at bounding box center [783, 479] width 1111 height 622
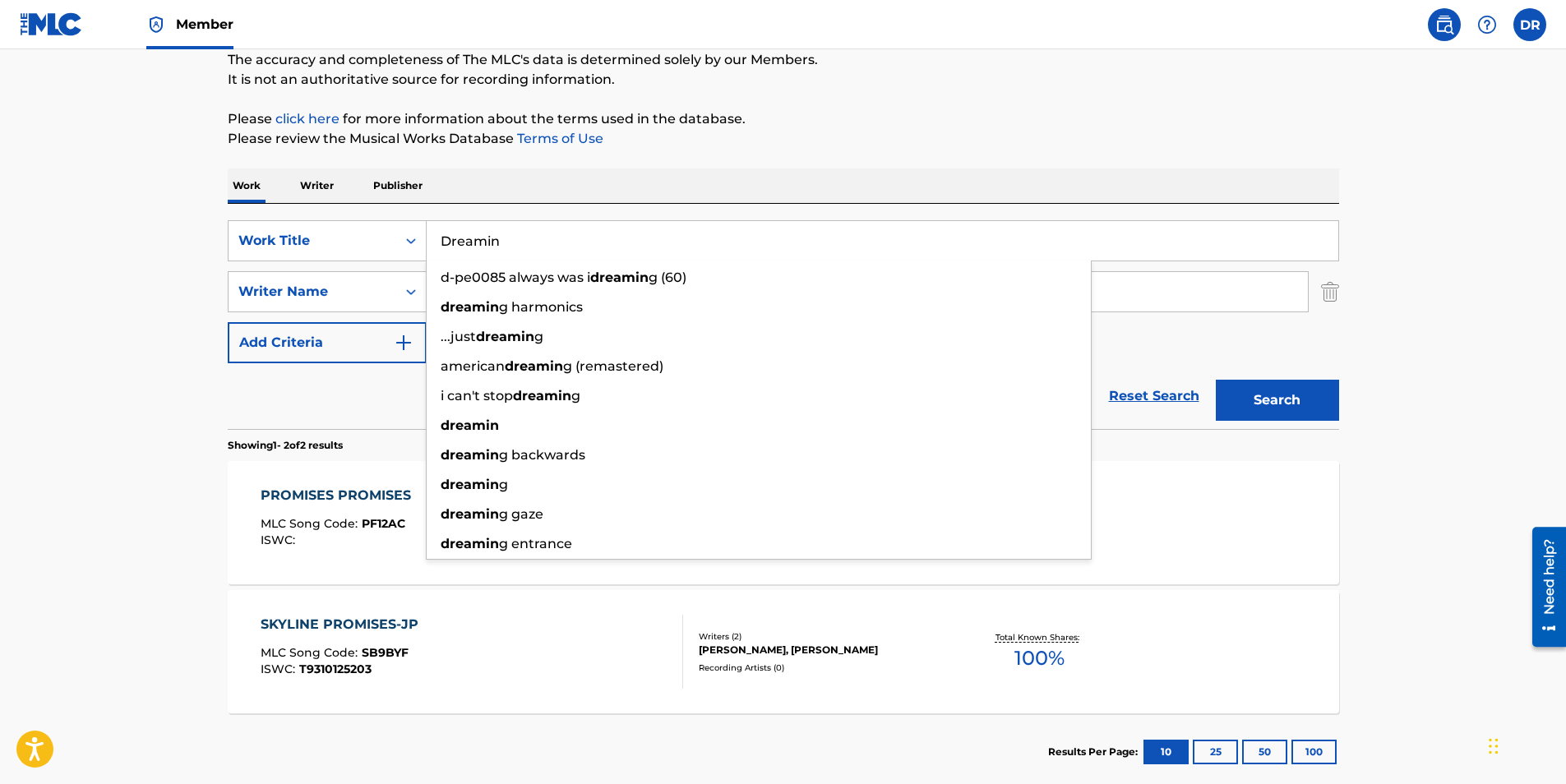
type input "Dreamin"
click at [1215, 379] on button "Search" at bounding box center [1276, 400] width 123 height 41
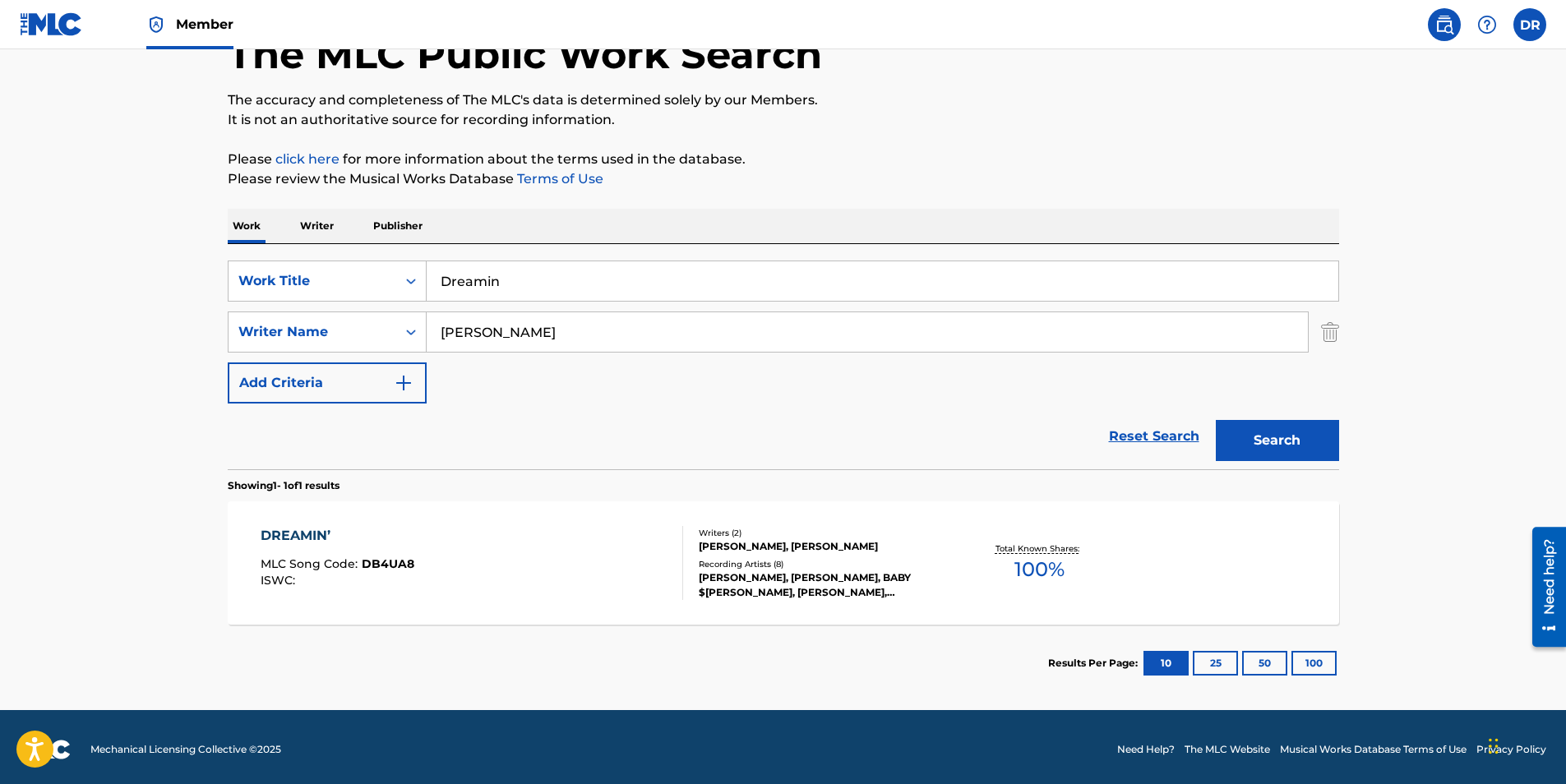
scroll to position [110, 0]
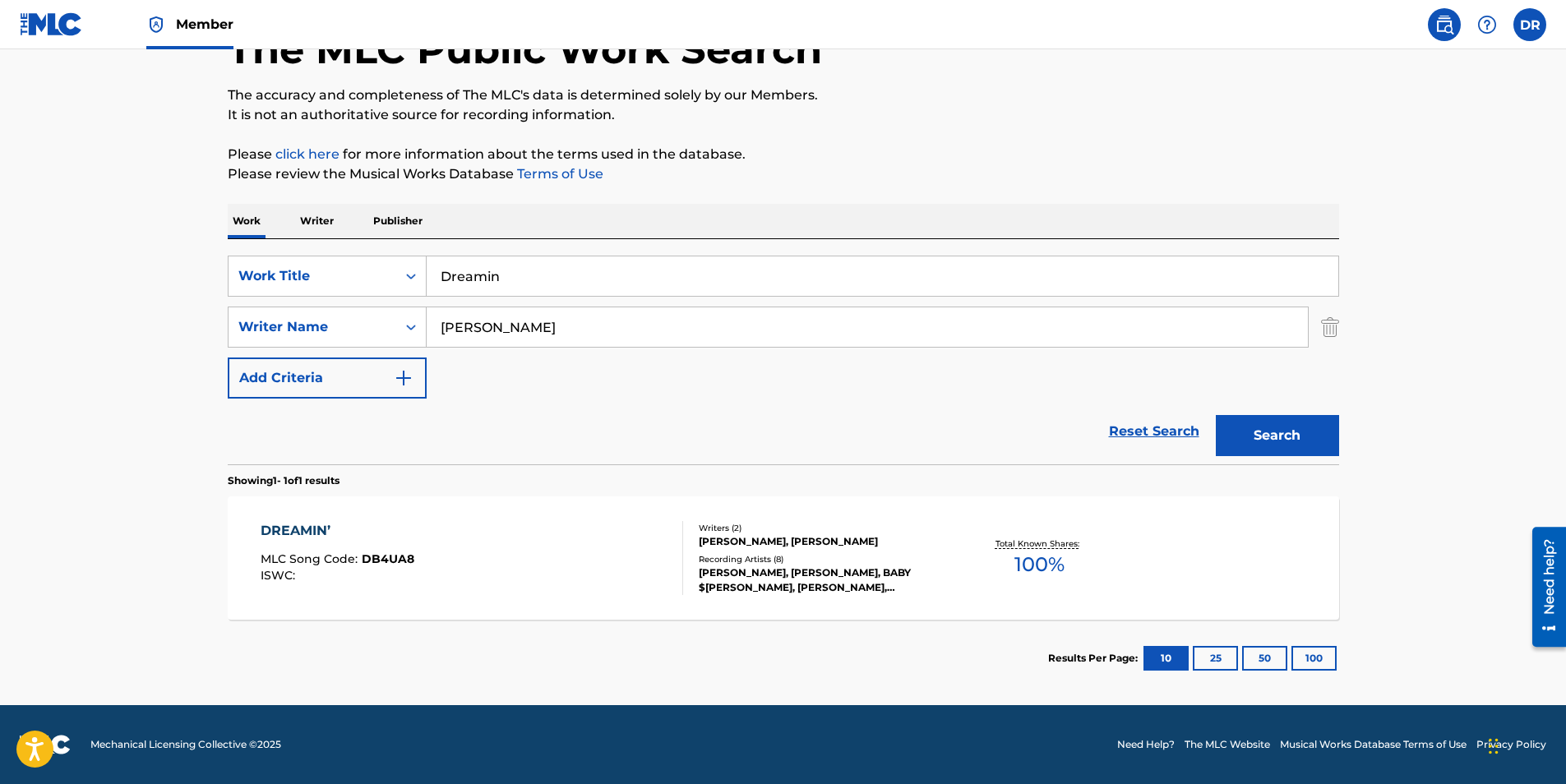
click at [1037, 563] on span "100 %" at bounding box center [1039, 564] width 50 height 30
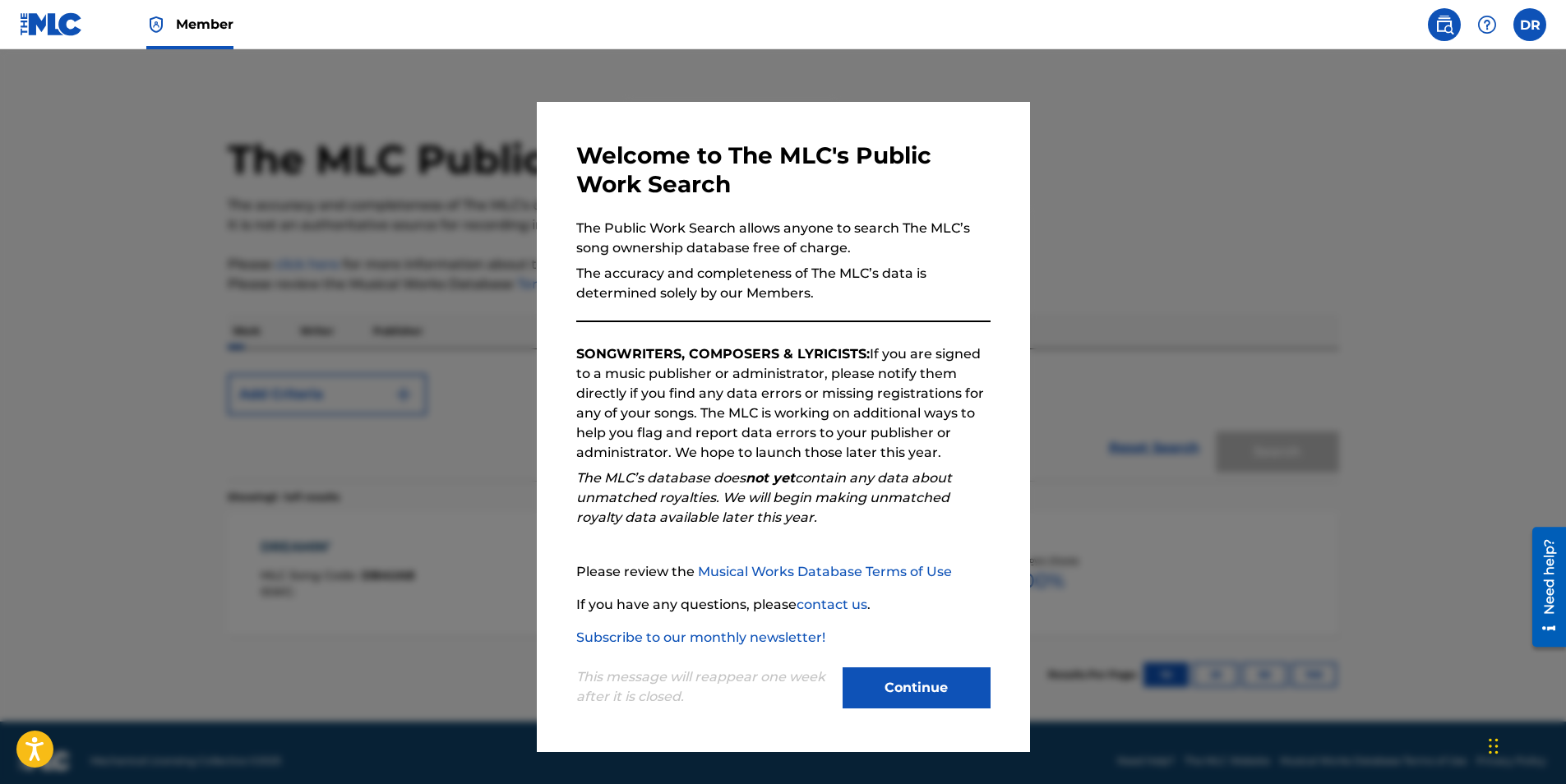
scroll to position [16, 0]
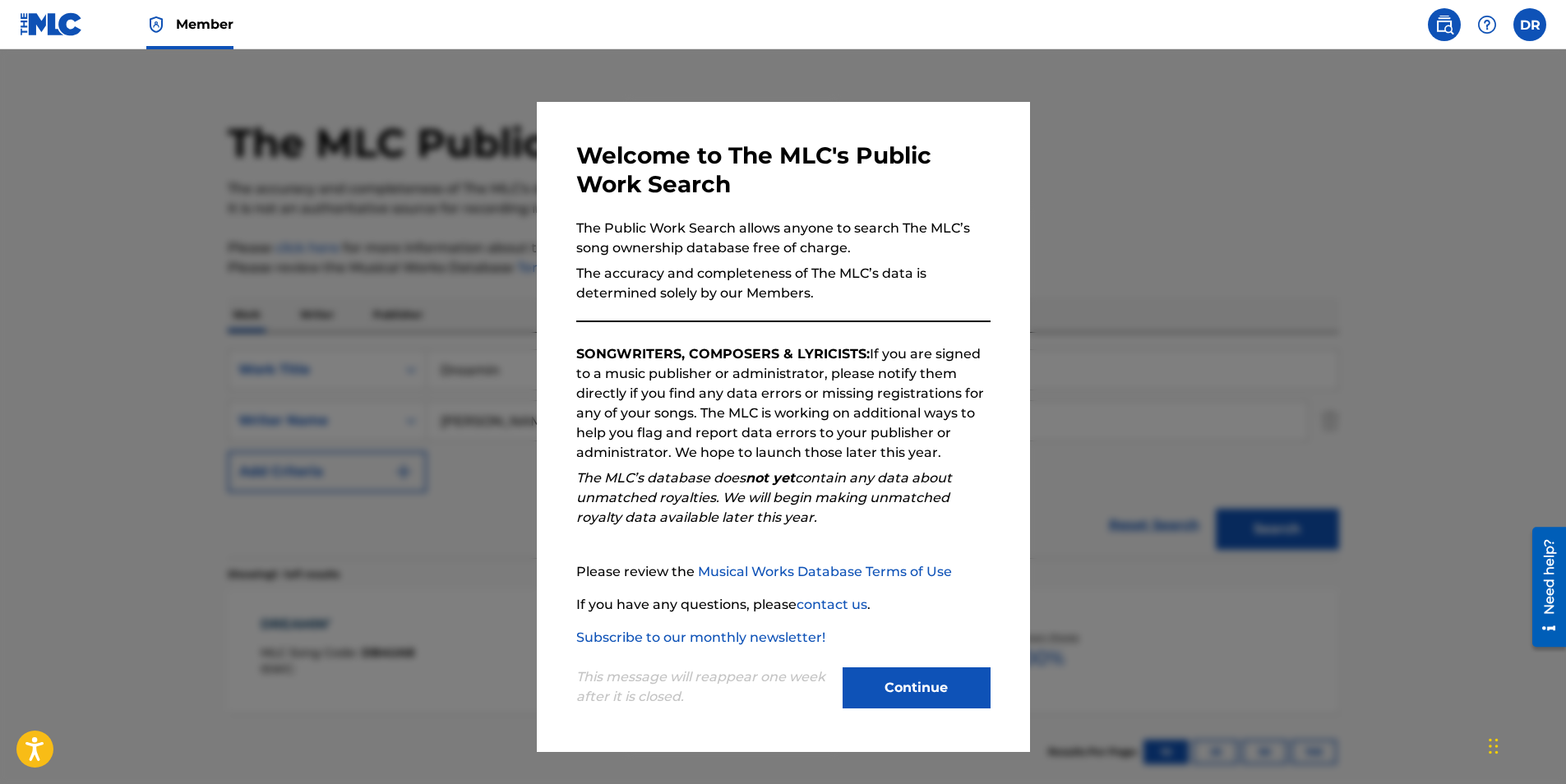
click at [1235, 210] on div at bounding box center [783, 441] width 1566 height 784
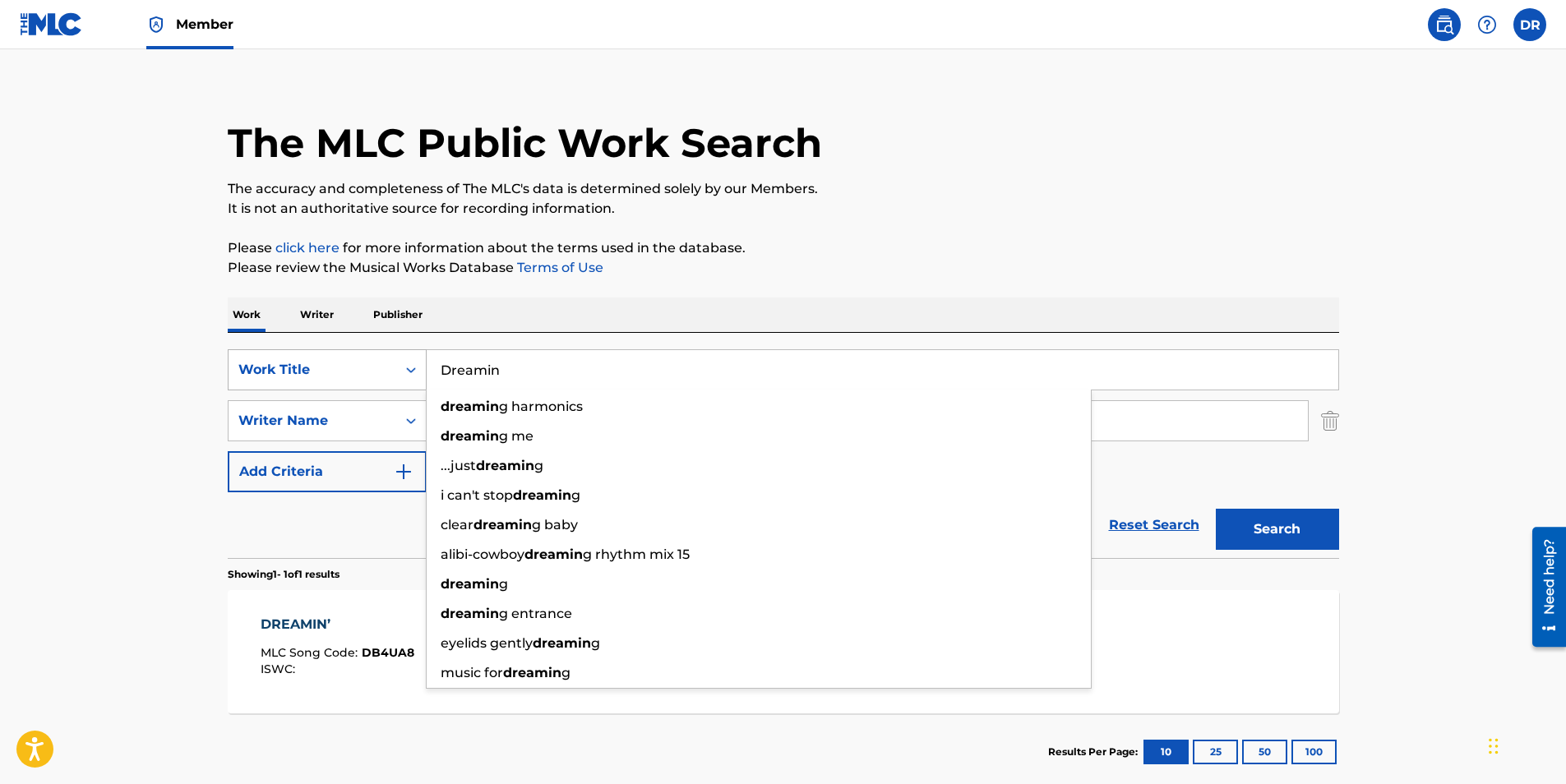
drag, startPoint x: 550, startPoint y: 368, endPoint x: 399, endPoint y: 358, distance: 151.3
click at [399, 358] on div "SearchWithCriteriafd1876a7-f3e3-4009-8f3b-056abe0bd0bd Work Title Dreamin dream…" at bounding box center [783, 370] width 1111 height 41
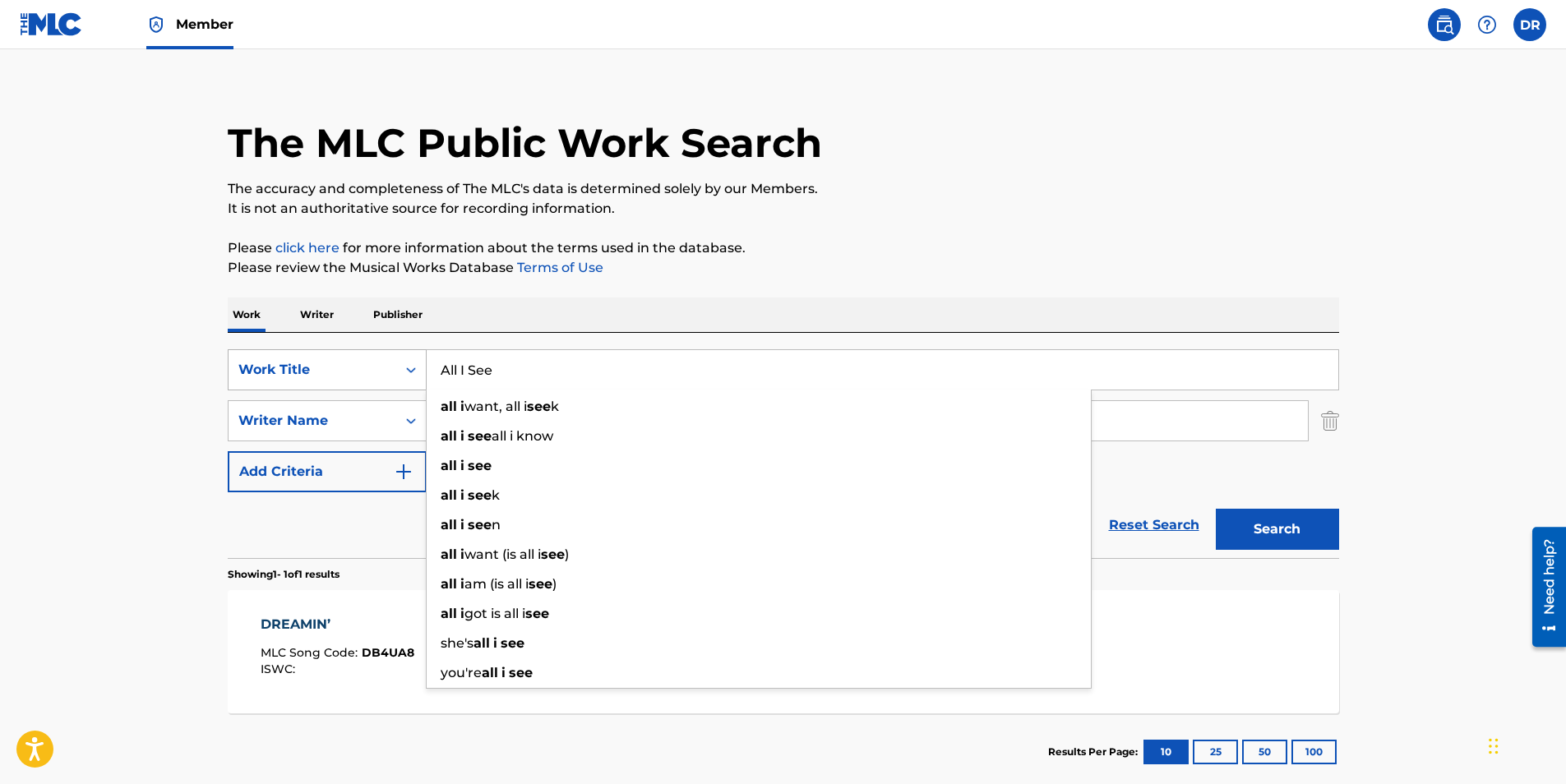
type input "All I See"
click at [1215, 509] on button "Search" at bounding box center [1276, 529] width 123 height 41
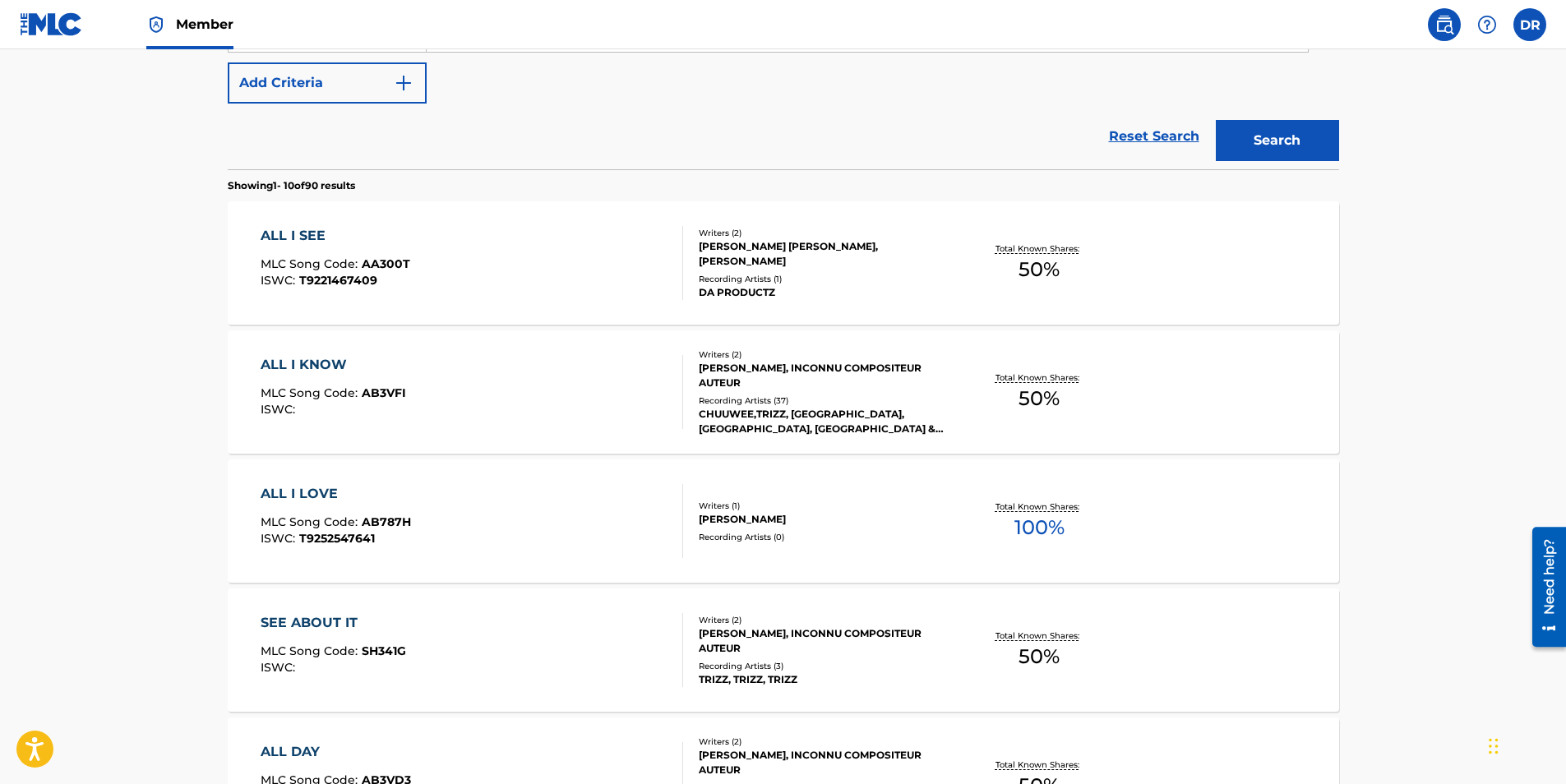
scroll to position [437, 0]
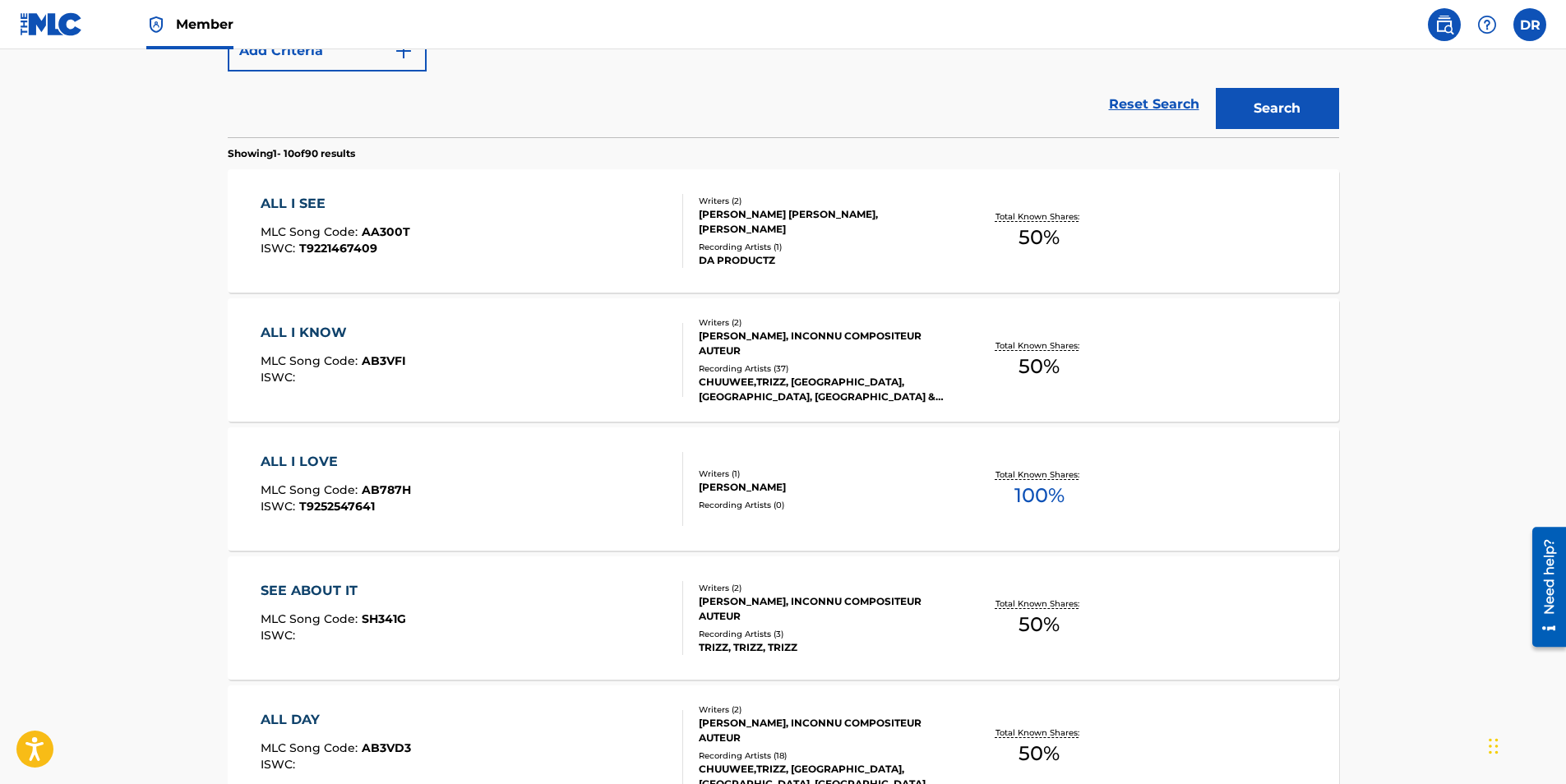
click at [1037, 238] on span "50 %" at bounding box center [1039, 237] width 41 height 30
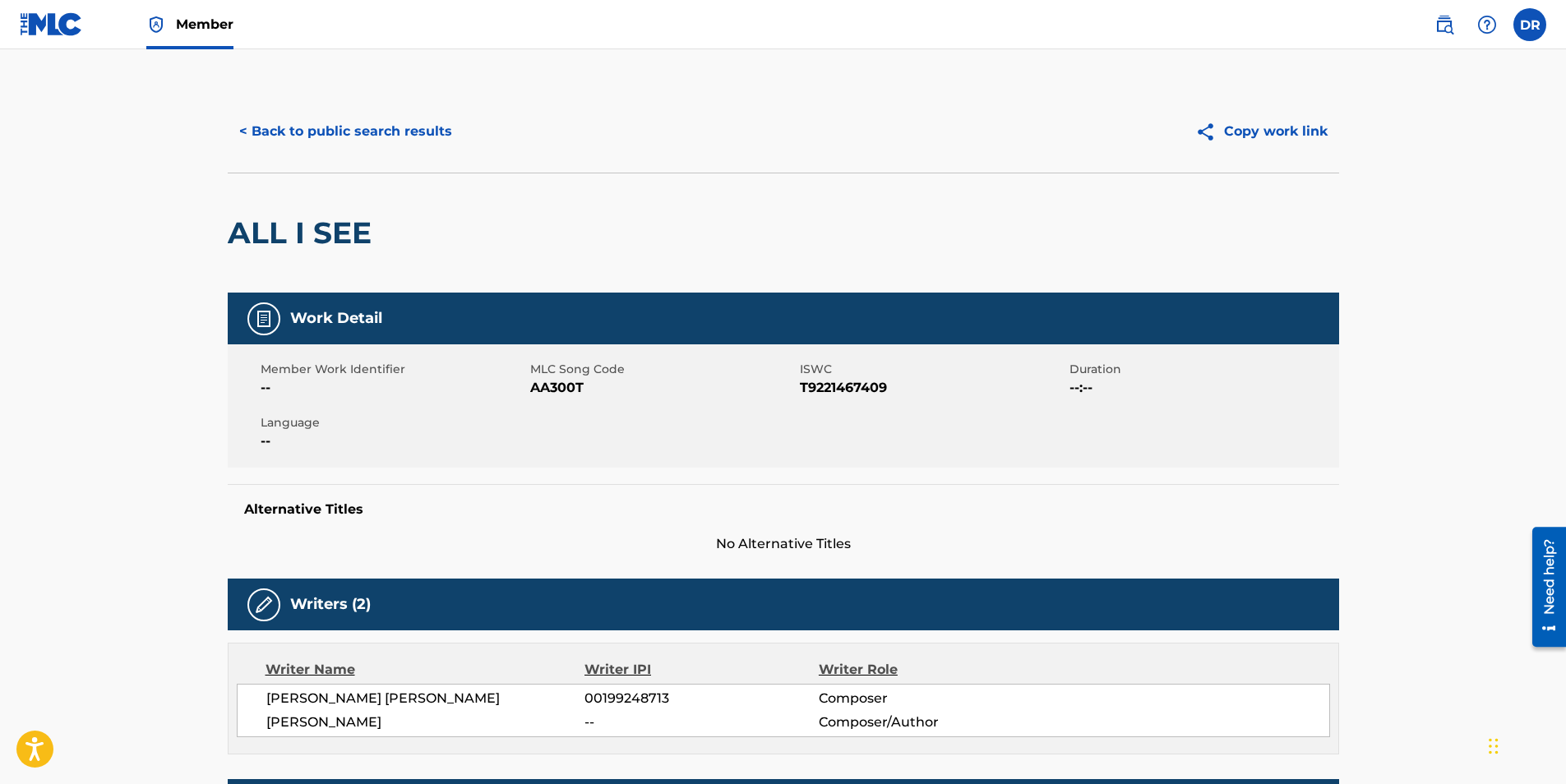
scroll to position [531, 0]
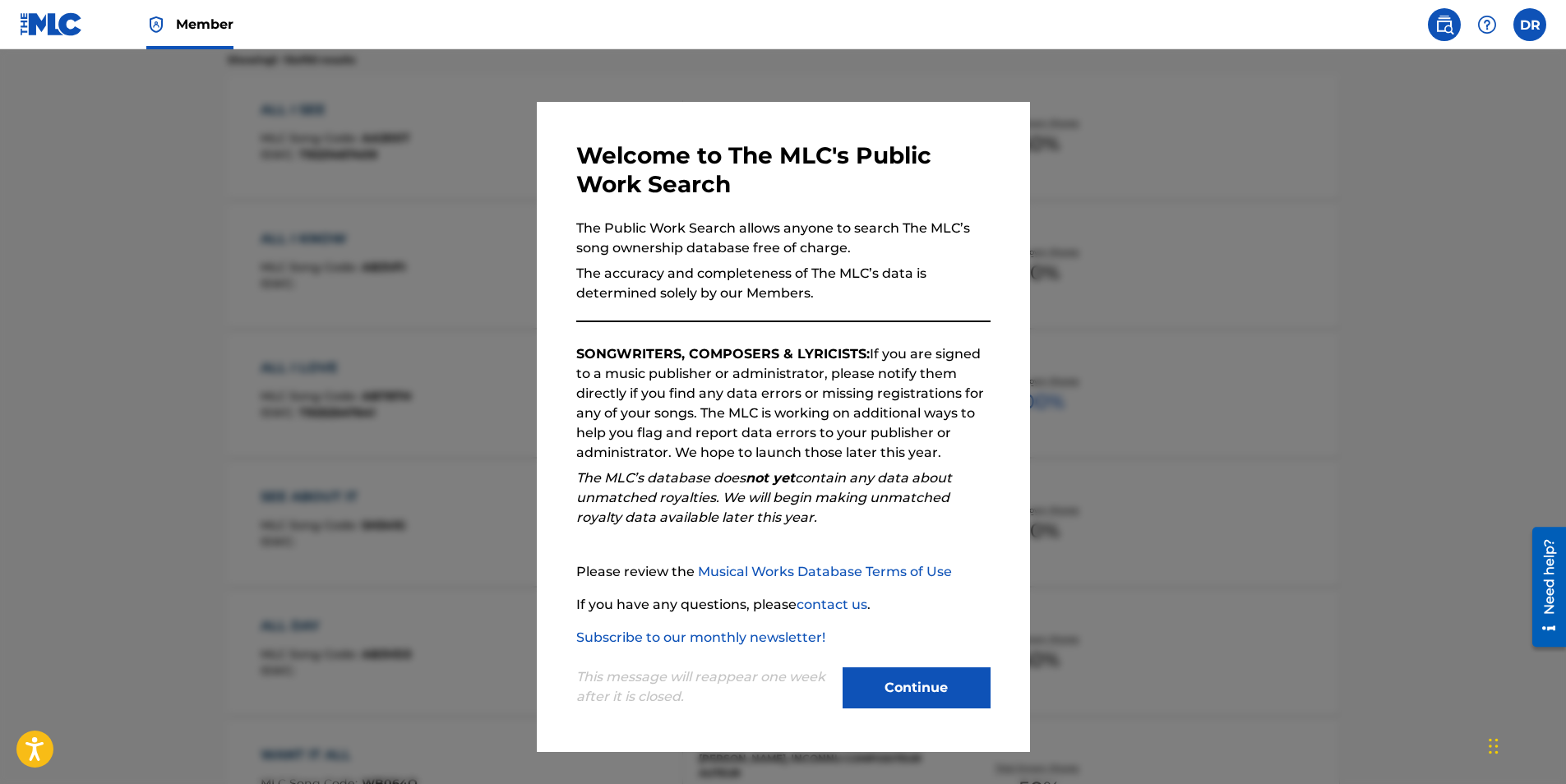
click at [1064, 220] on div at bounding box center [783, 441] width 1566 height 784
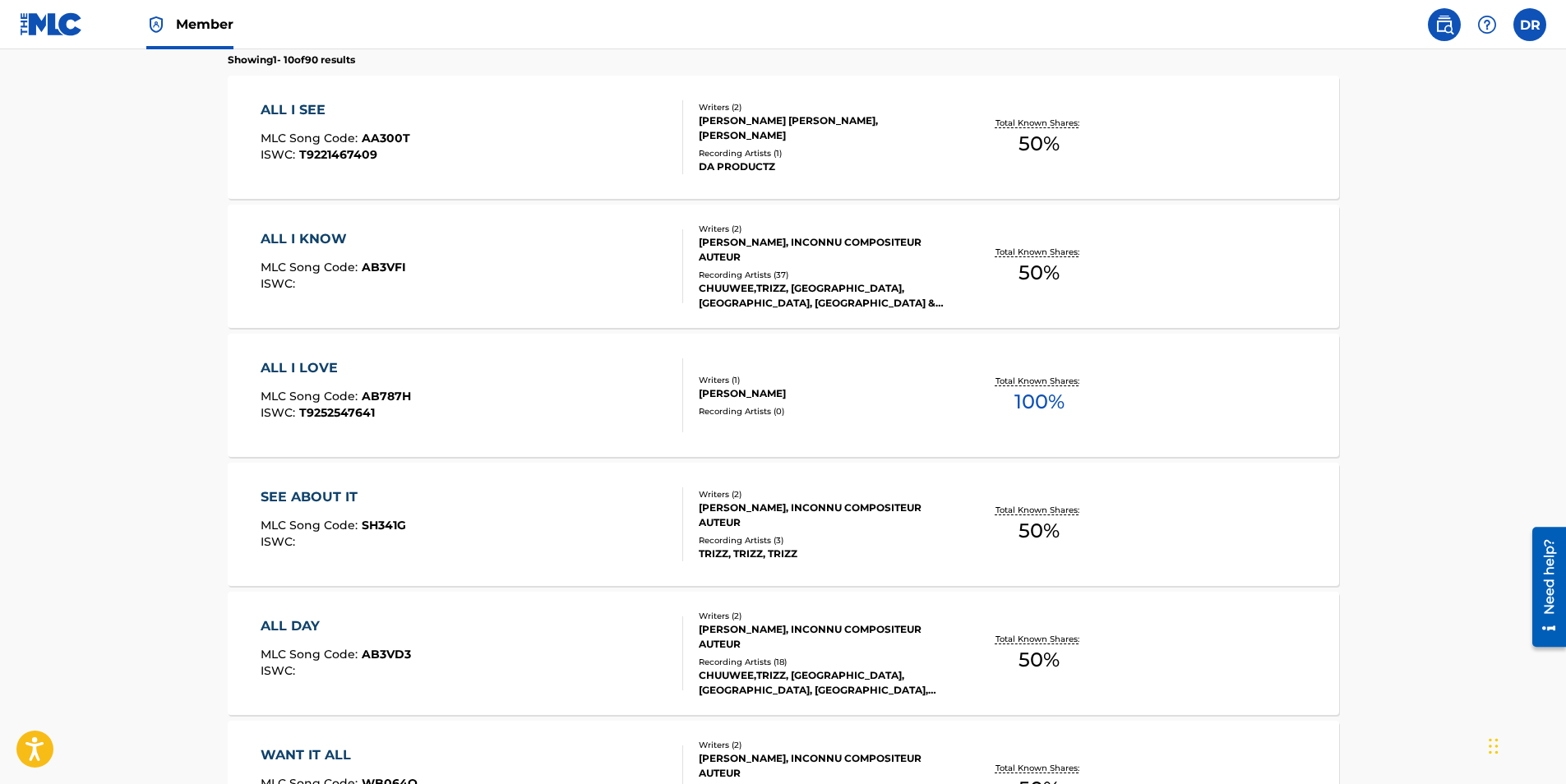
scroll to position [0, 0]
